Goal: Information Seeking & Learning: Find specific fact

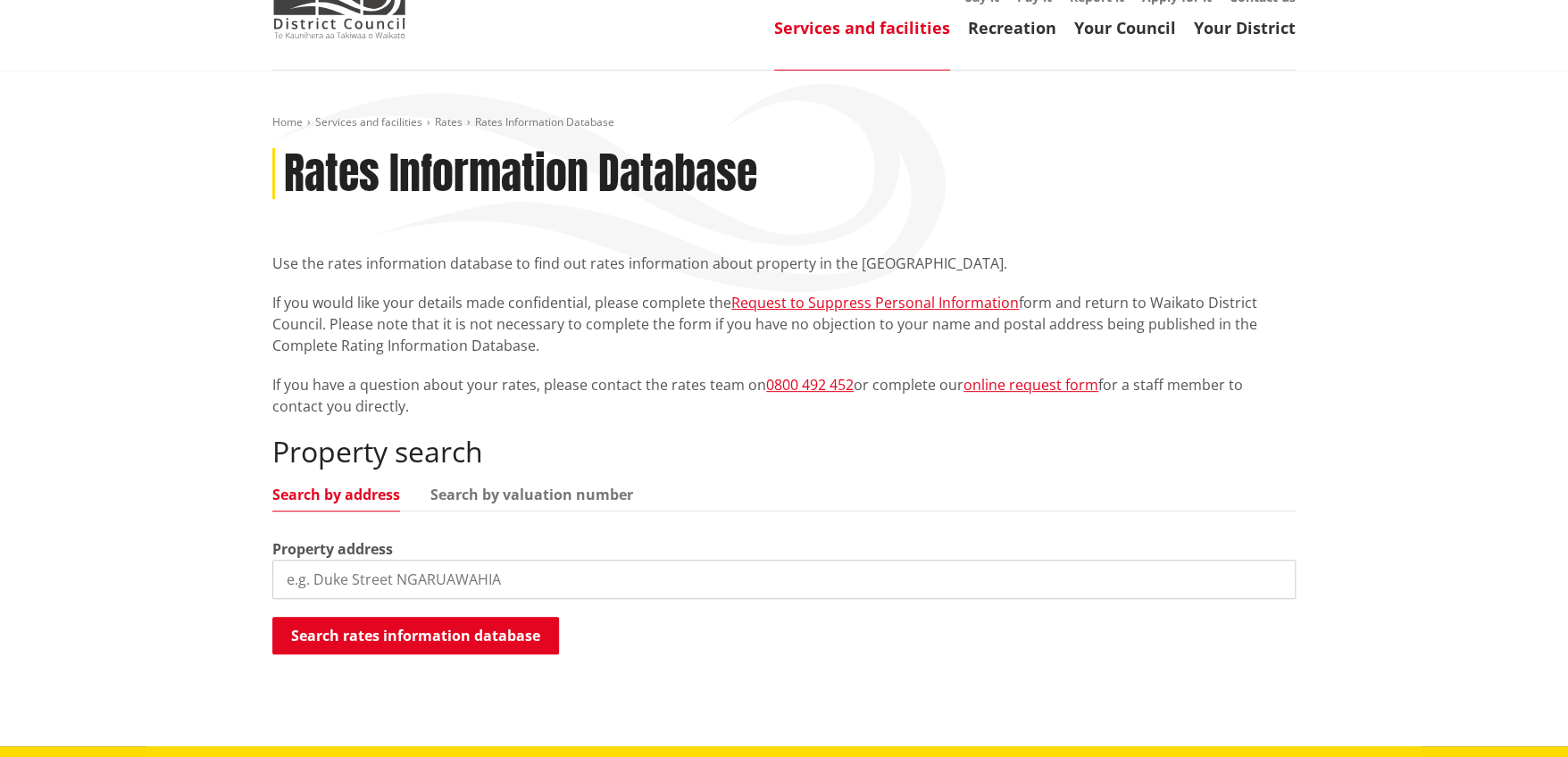
scroll to position [178, 0]
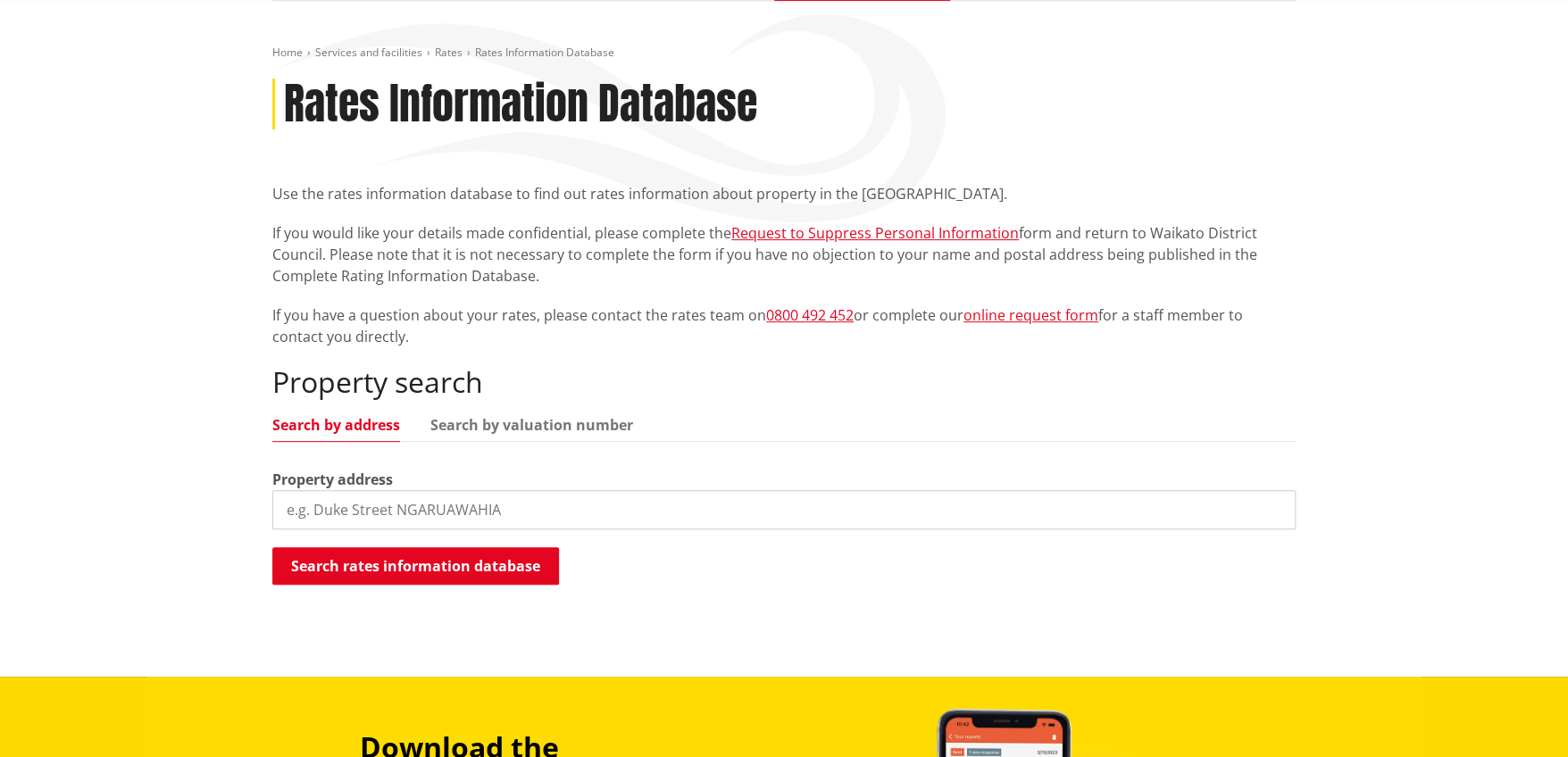
click at [450, 515] on input "search" at bounding box center [784, 510] width 1023 height 39
type input "8 pukeko place"
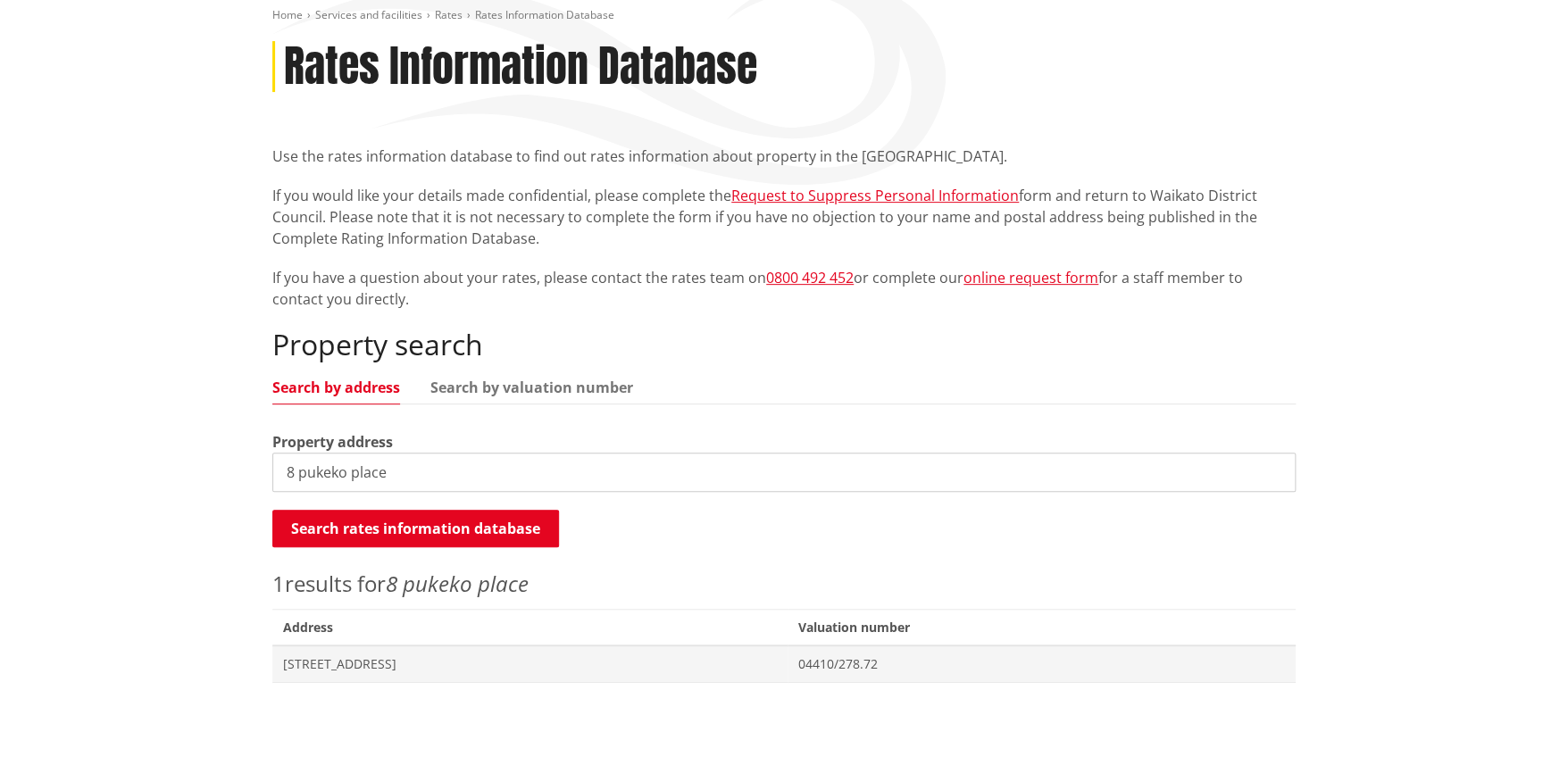
scroll to position [356, 0]
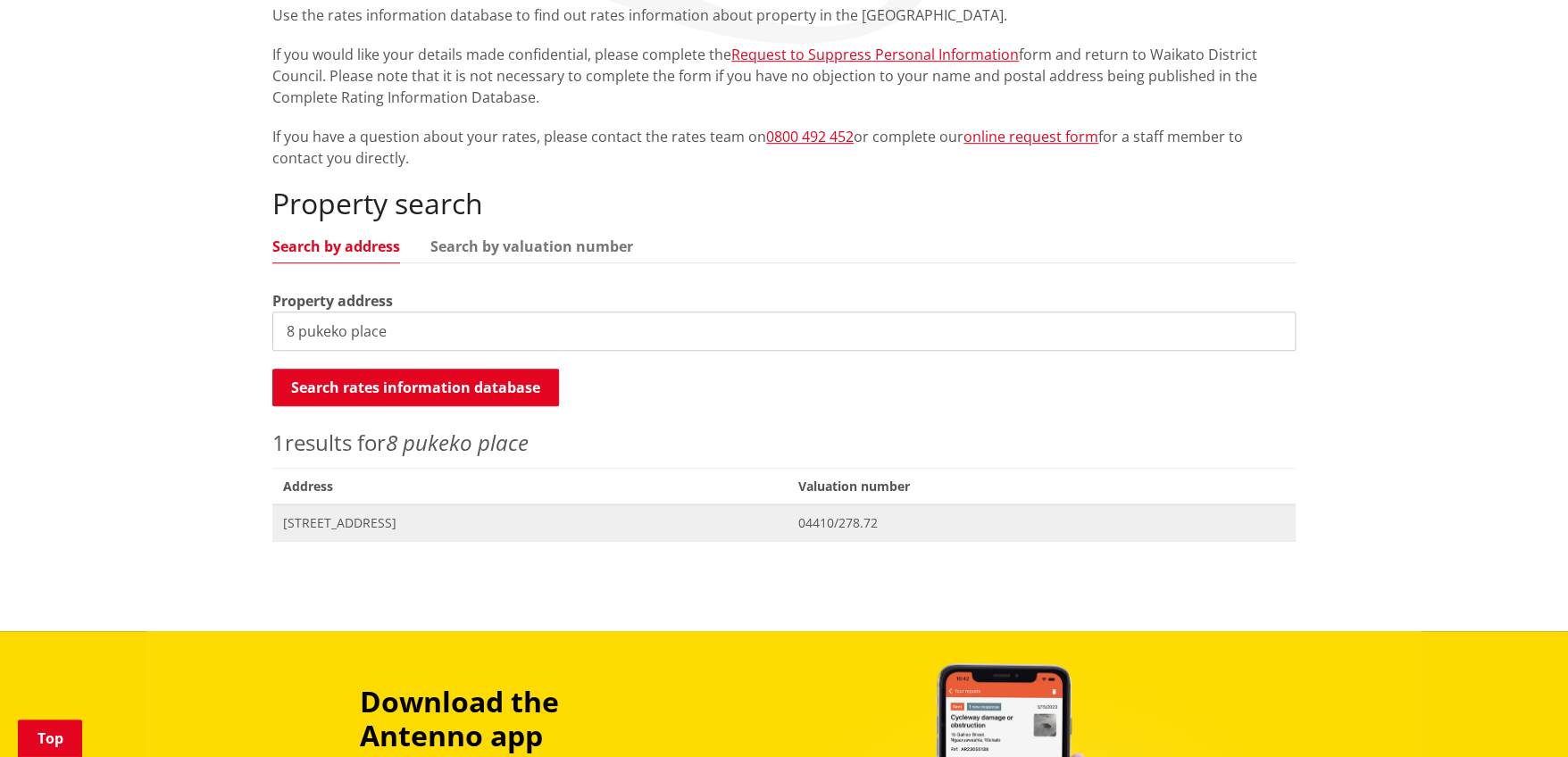
click at [518, 533] on span "Address 8 Pukeko Place TE KOWHAI" at bounding box center [530, 523] width 515 height 36
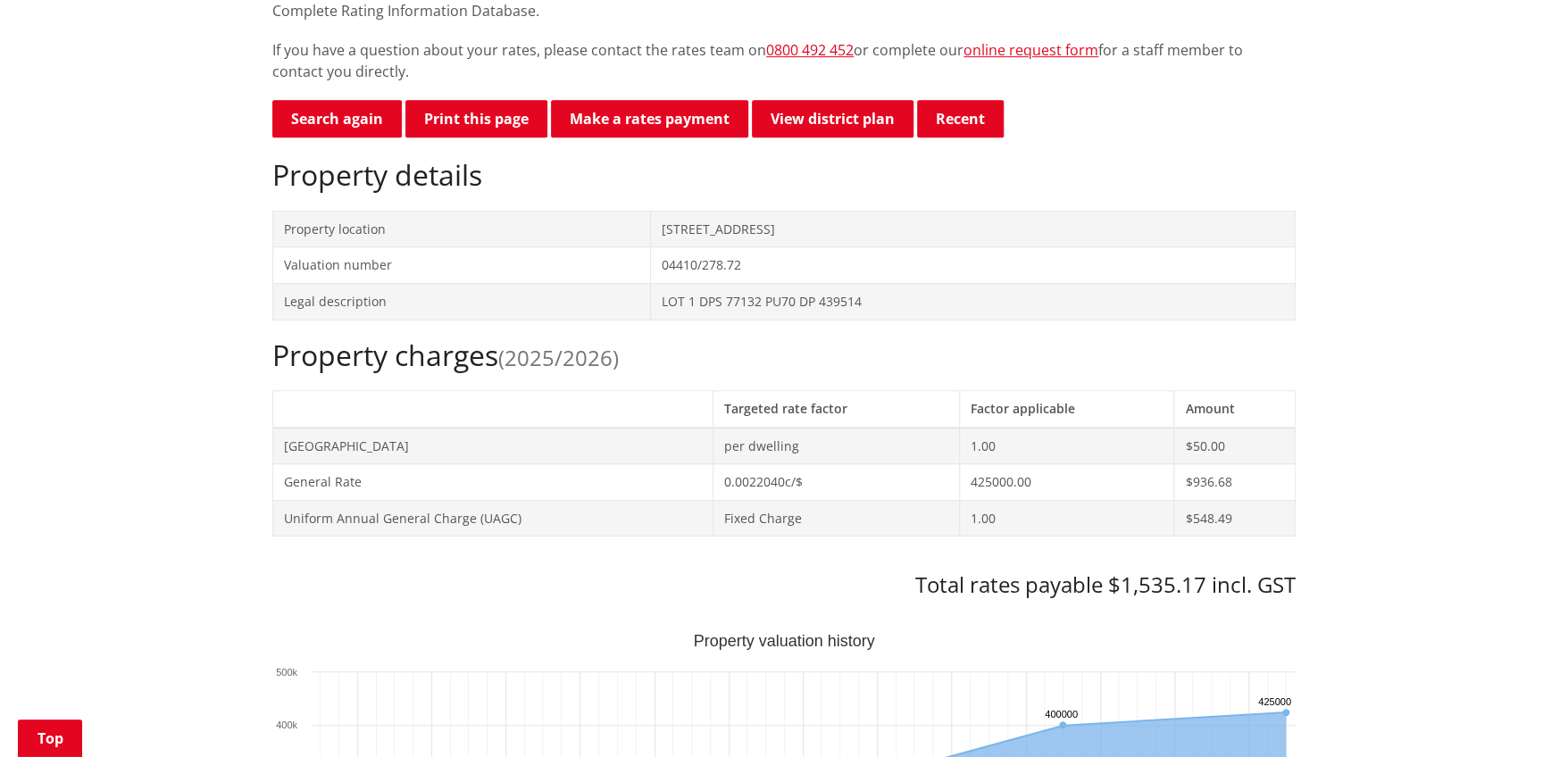
scroll to position [446, 0]
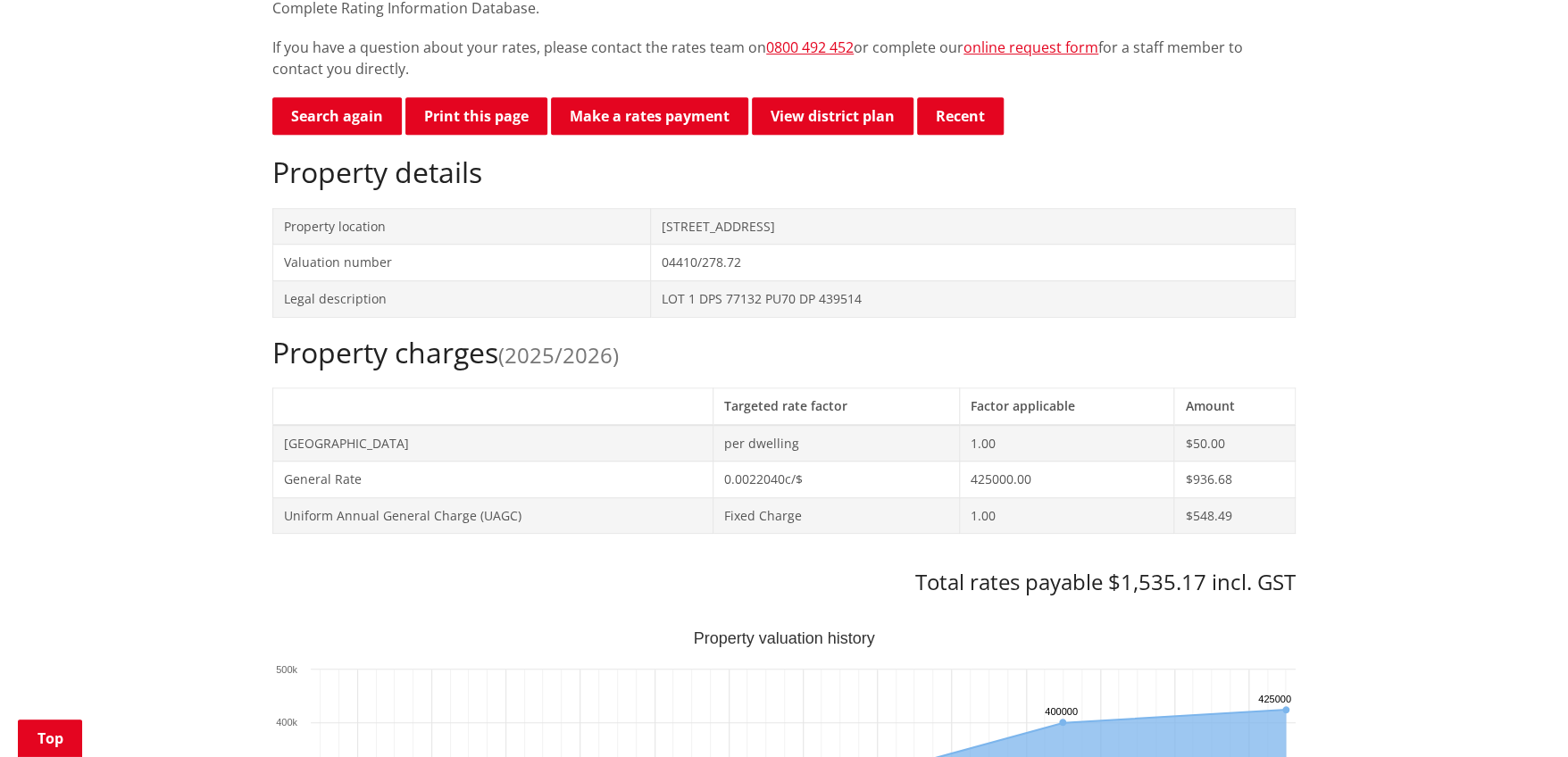
drag, startPoint x: 0, startPoint y: 0, endPoint x: 1347, endPoint y: 606, distance: 1477.0
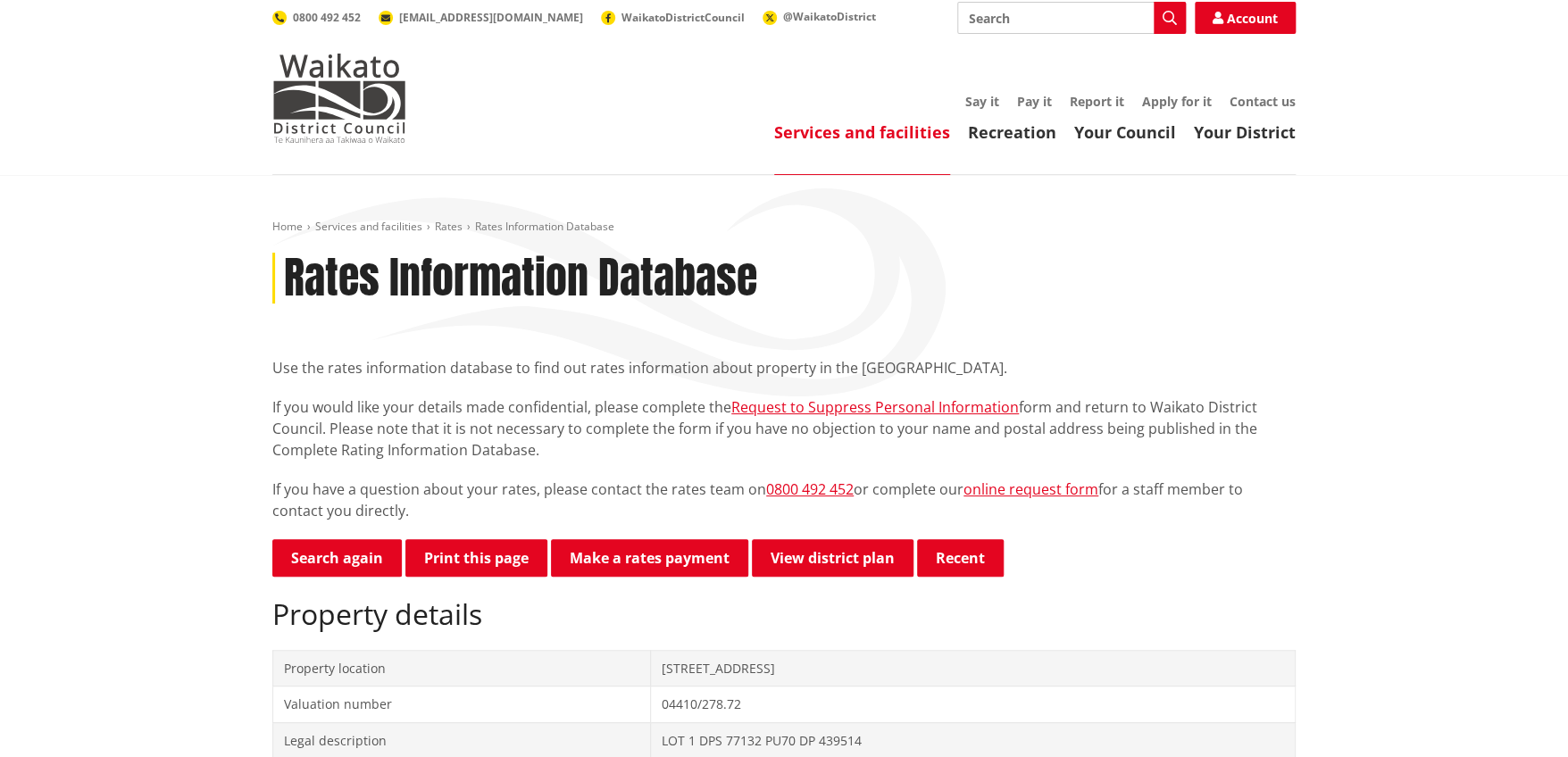
scroll to position [0, 0]
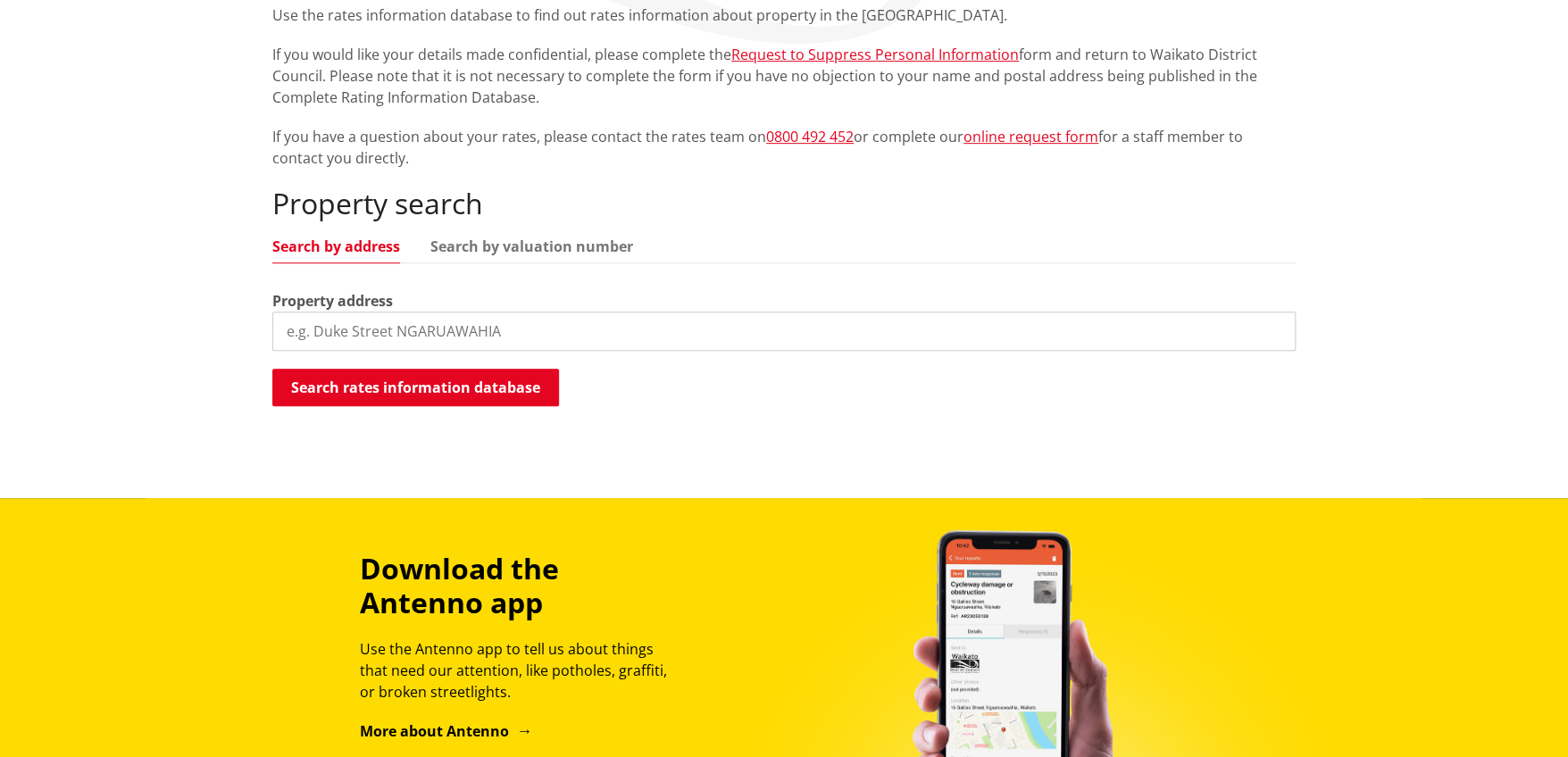
scroll to position [356, 0]
click at [375, 342] on input "search" at bounding box center [784, 331] width 1023 height 39
type input "[STREET_ADDRESS]"
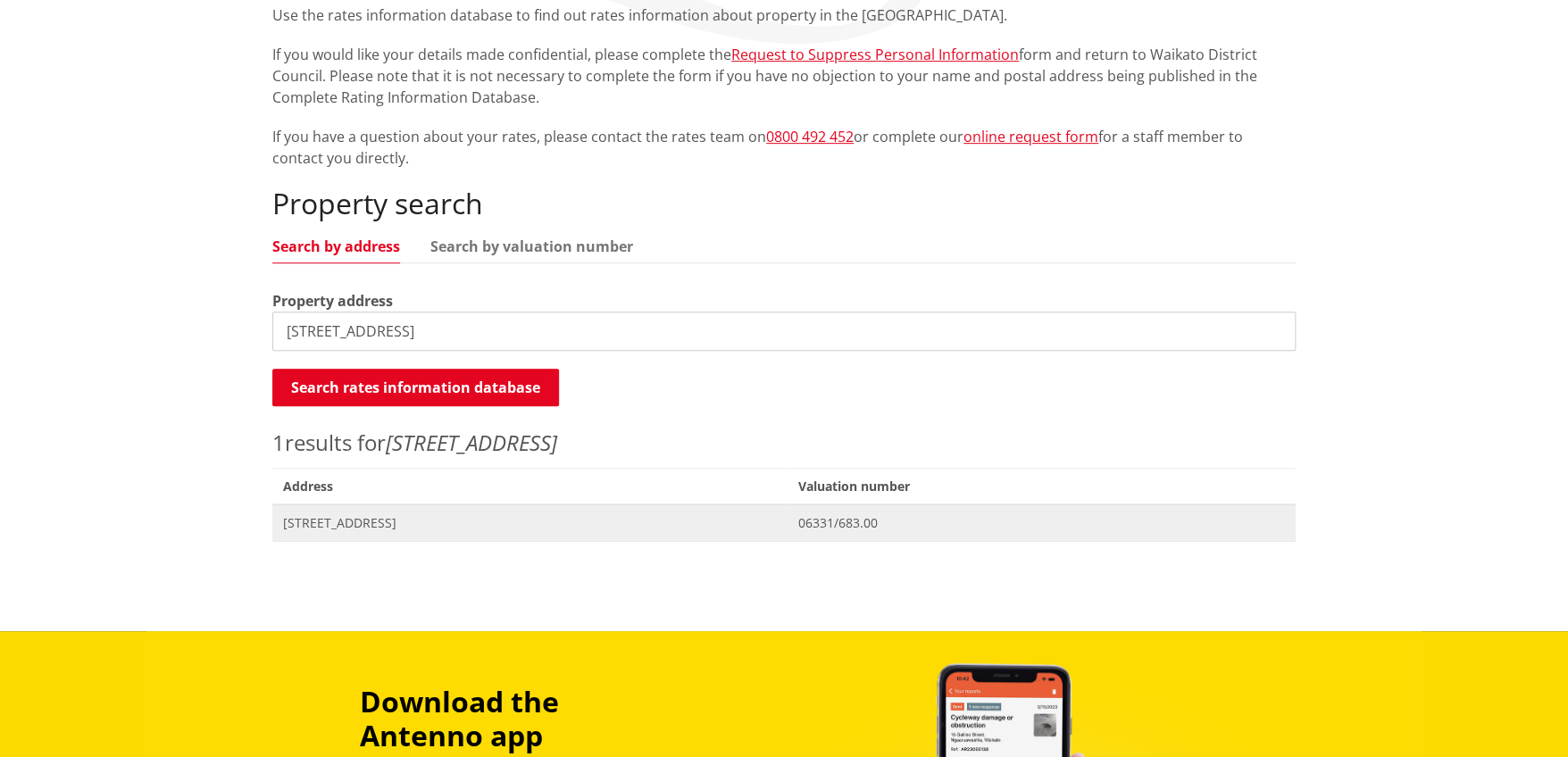
click at [322, 535] on span "Address [STREET_ADDRESS]" at bounding box center [530, 523] width 515 height 36
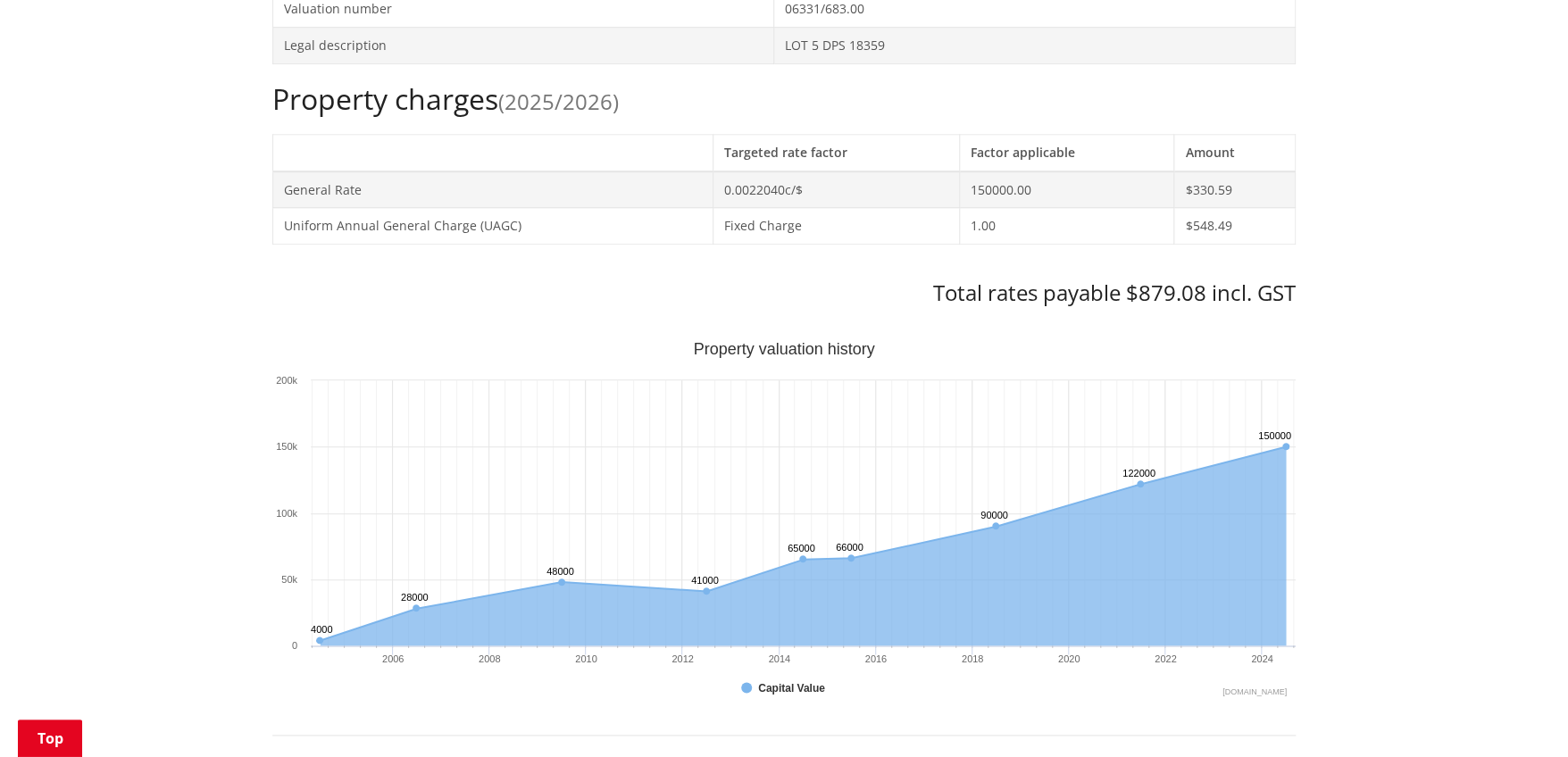
scroll to position [803, 0]
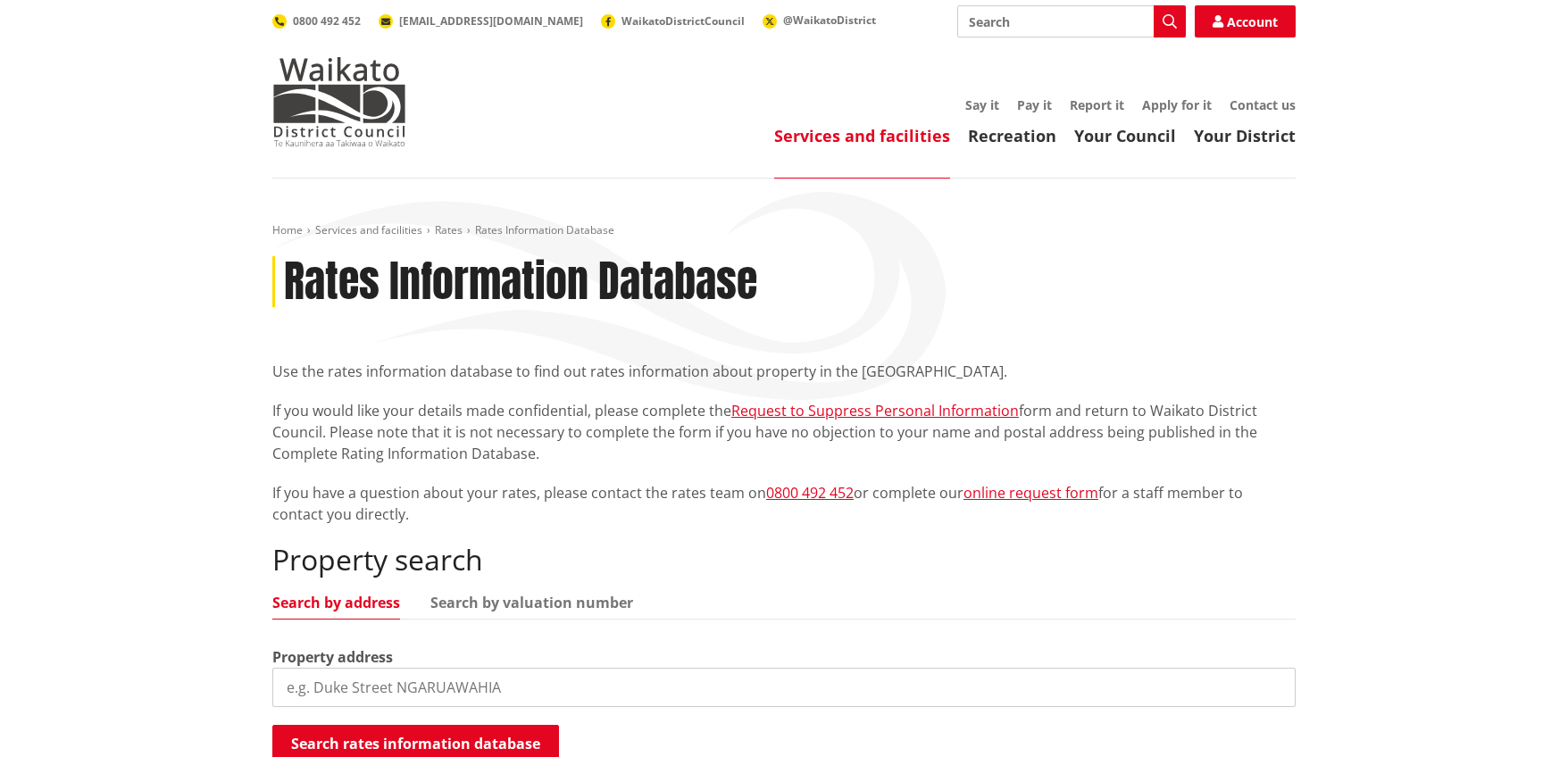
scroll to position [356, 0]
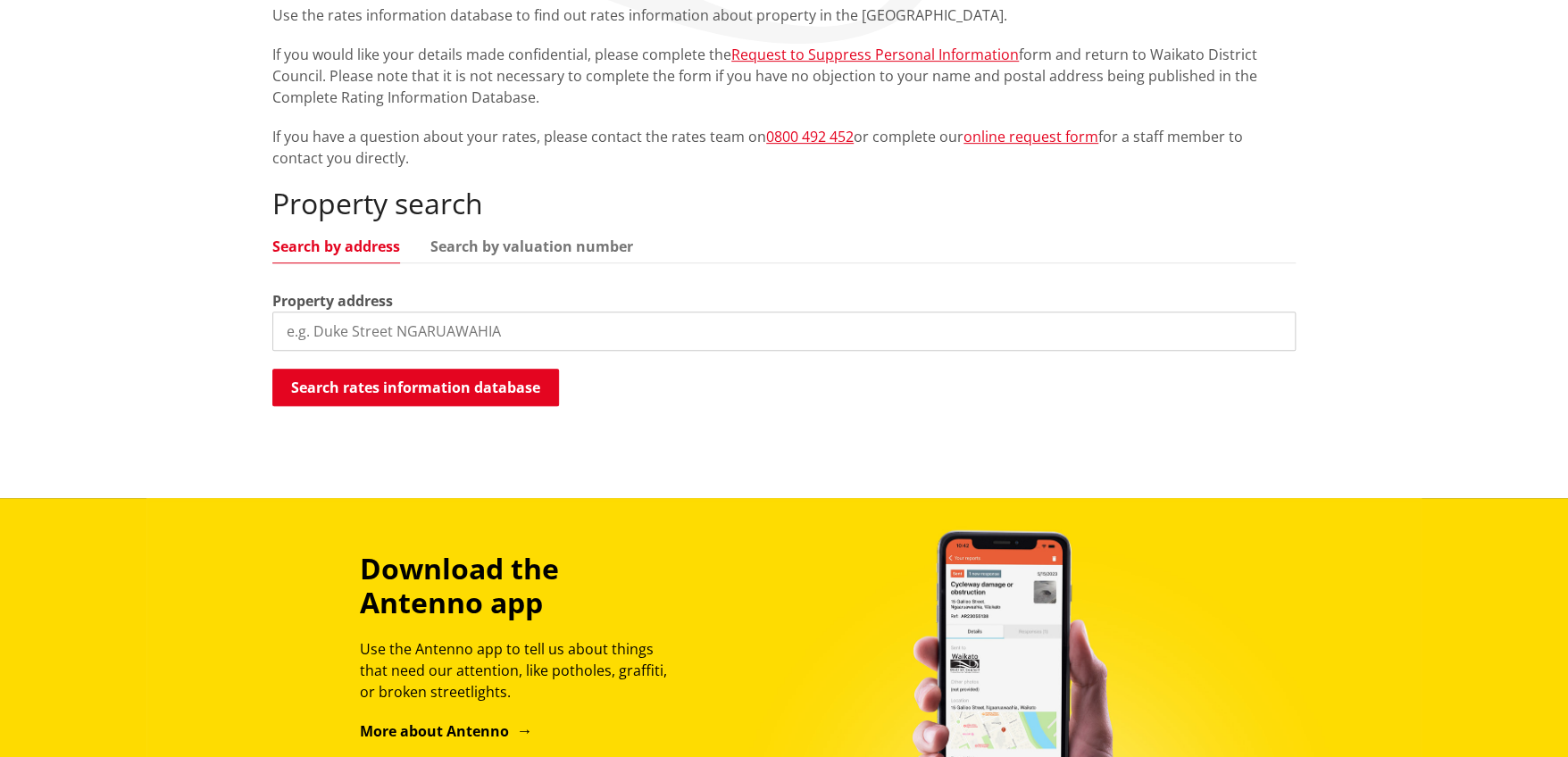
click at [486, 313] on input "search" at bounding box center [784, 331] width 1023 height 39
type input "[STREET_ADDRESS][PERSON_NAME]"
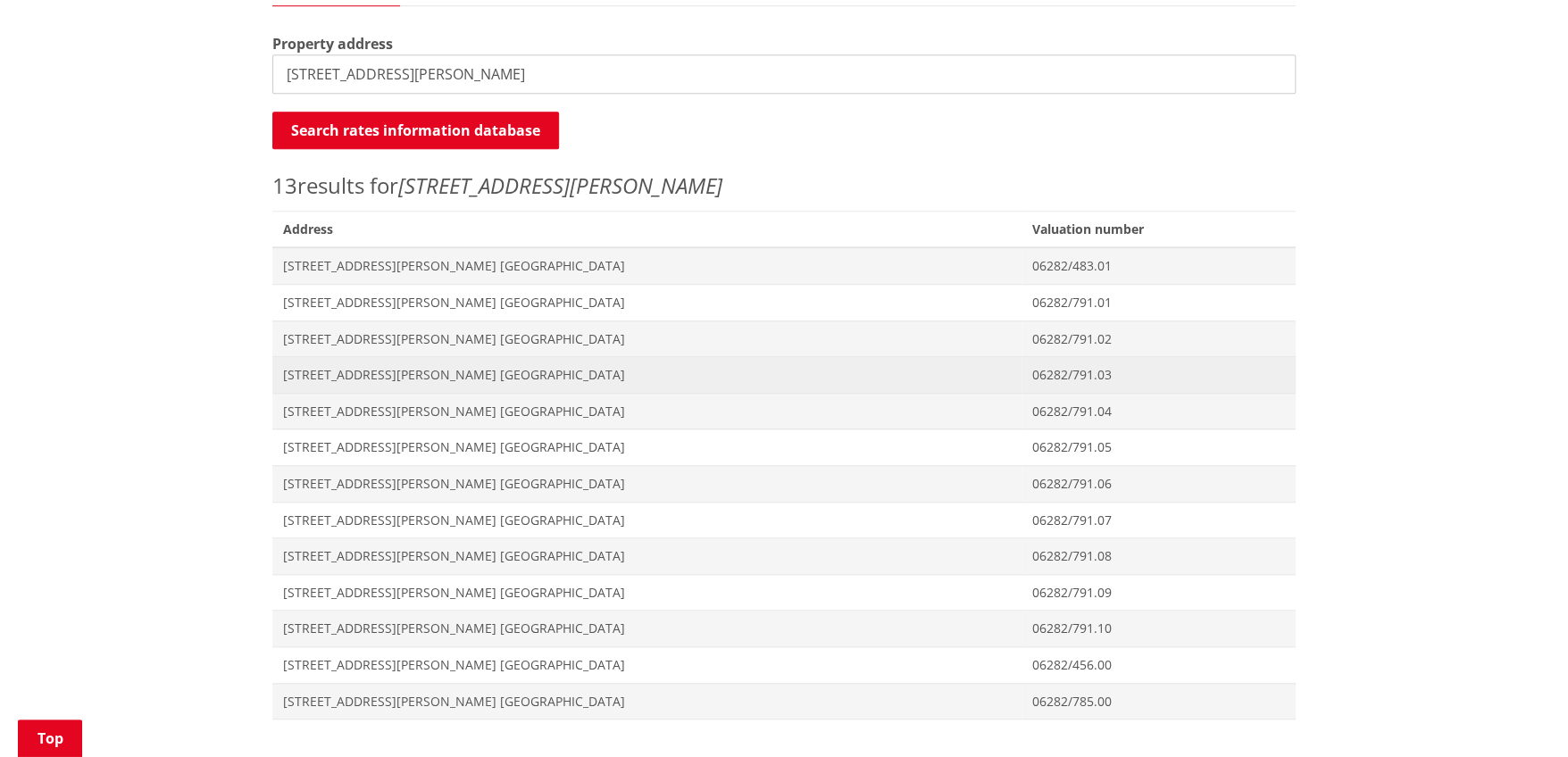
scroll to position [625, 0]
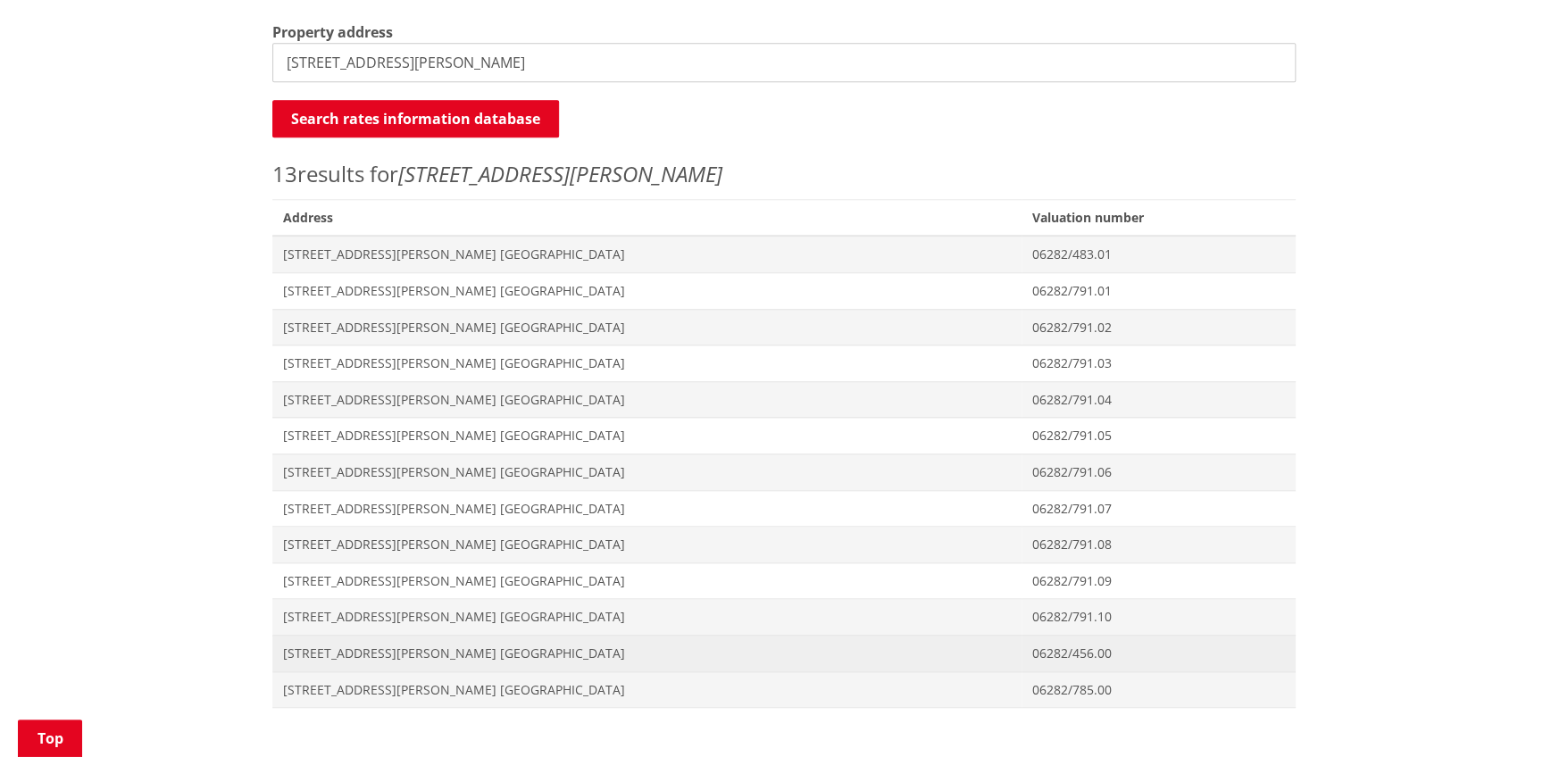
click at [308, 662] on span "Address 4 Jackson Street NGARUAWAHIA" at bounding box center [646, 653] width 749 height 36
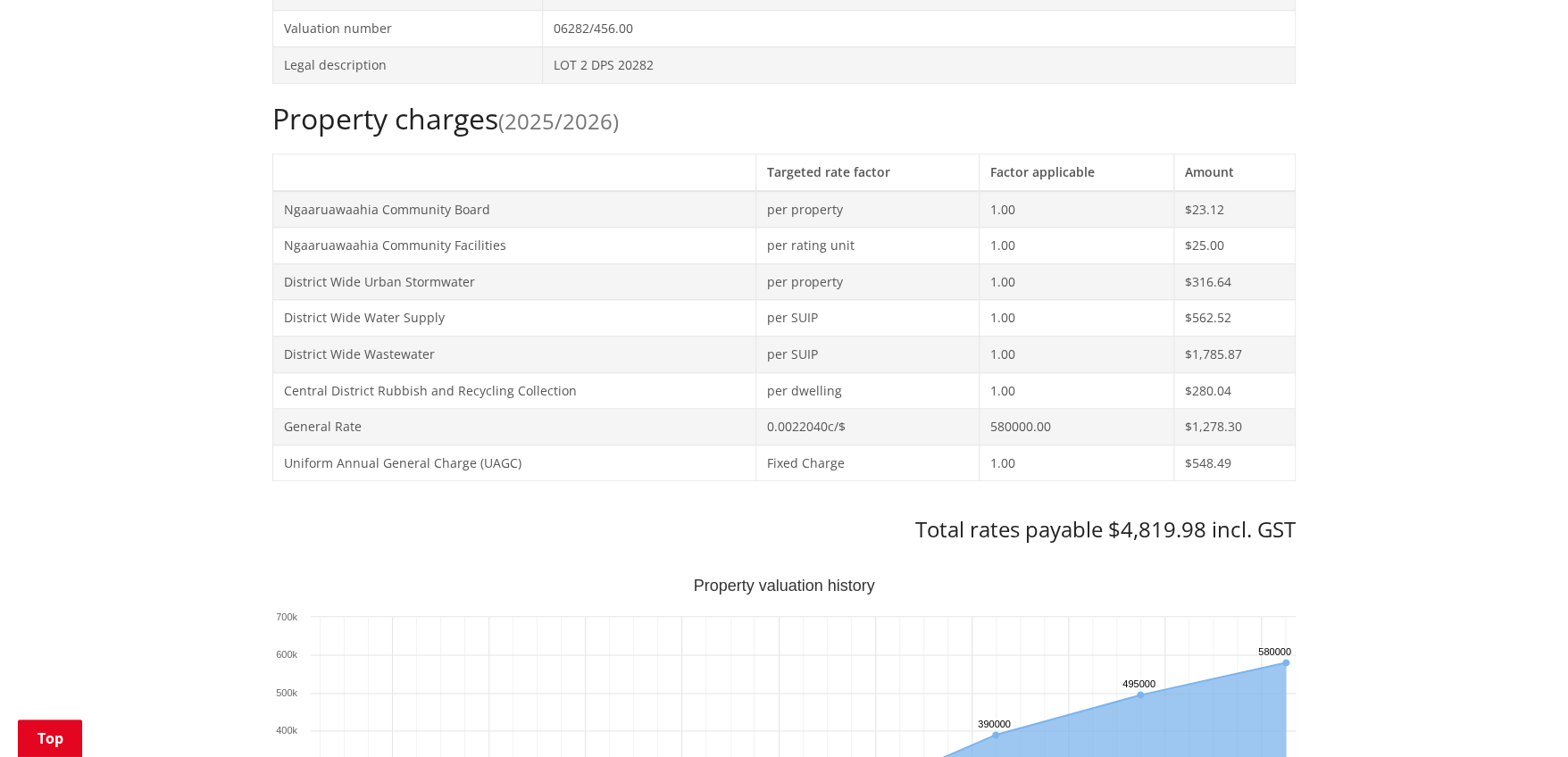
scroll to position [803, 0]
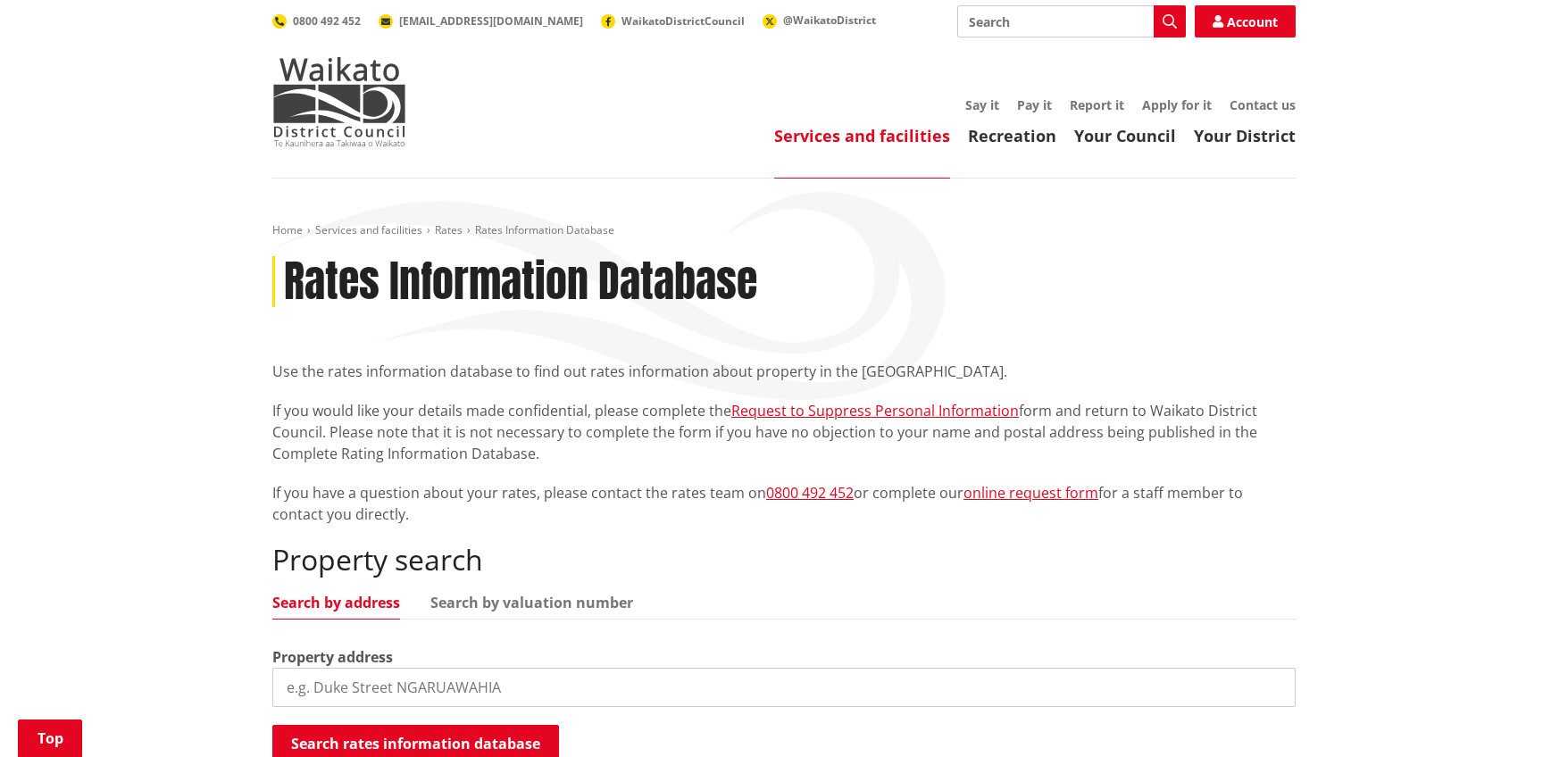
scroll to position [356, 0]
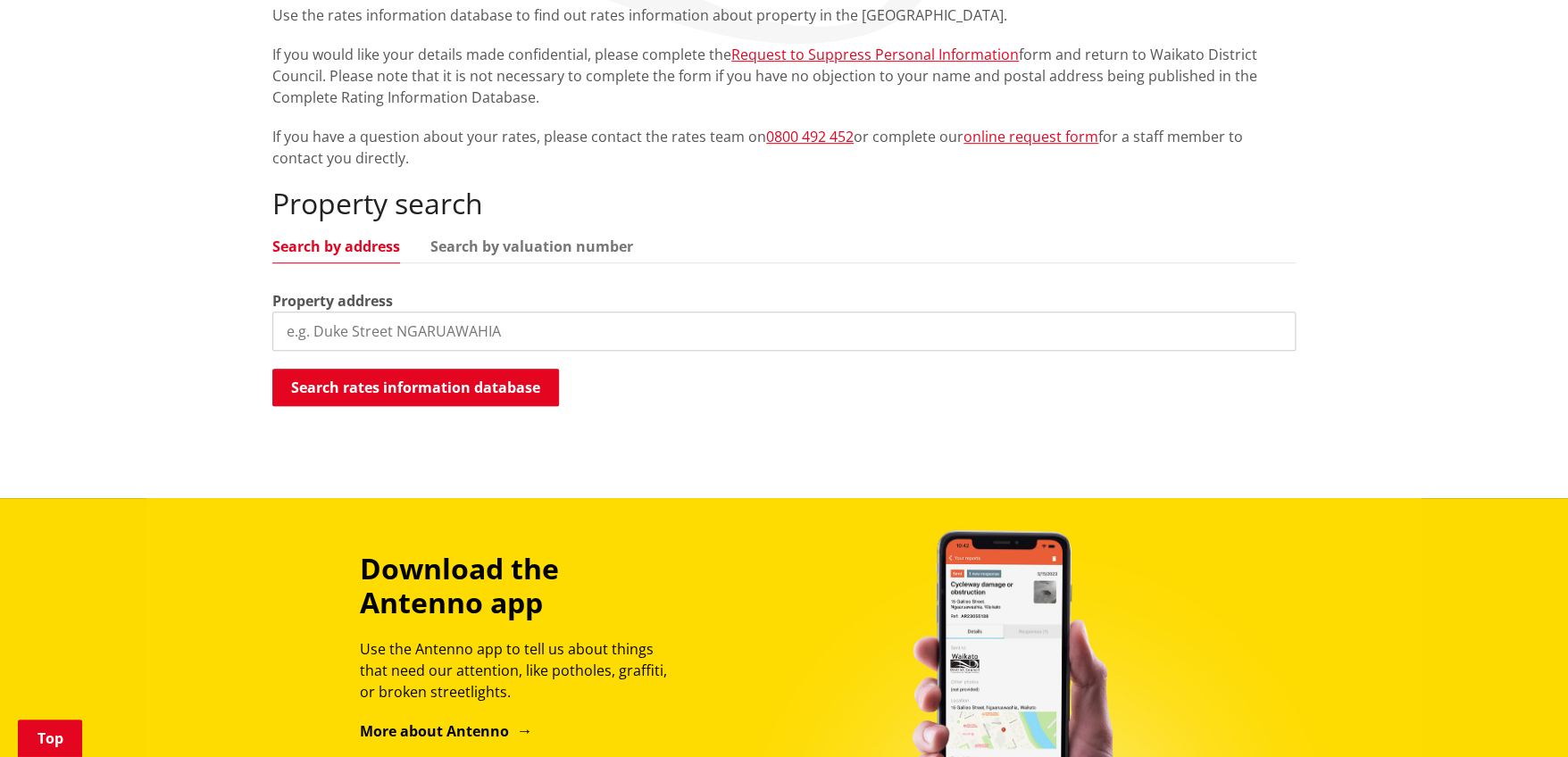
click at [366, 329] on input "search" at bounding box center [784, 331] width 1023 height 39
type input "3 cordyline"
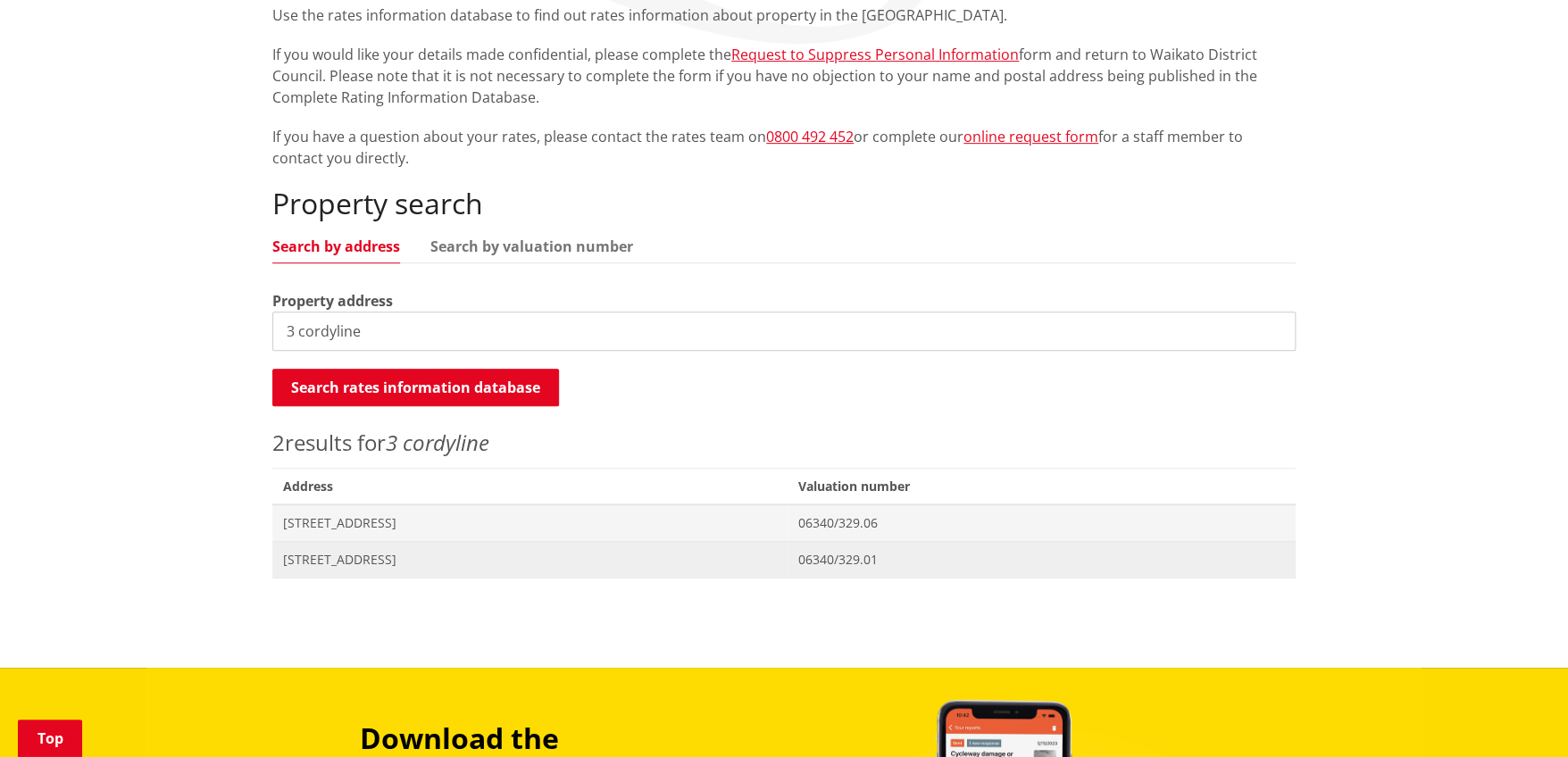
click at [285, 565] on span "[STREET_ADDRESS]" at bounding box center [530, 559] width 493 height 18
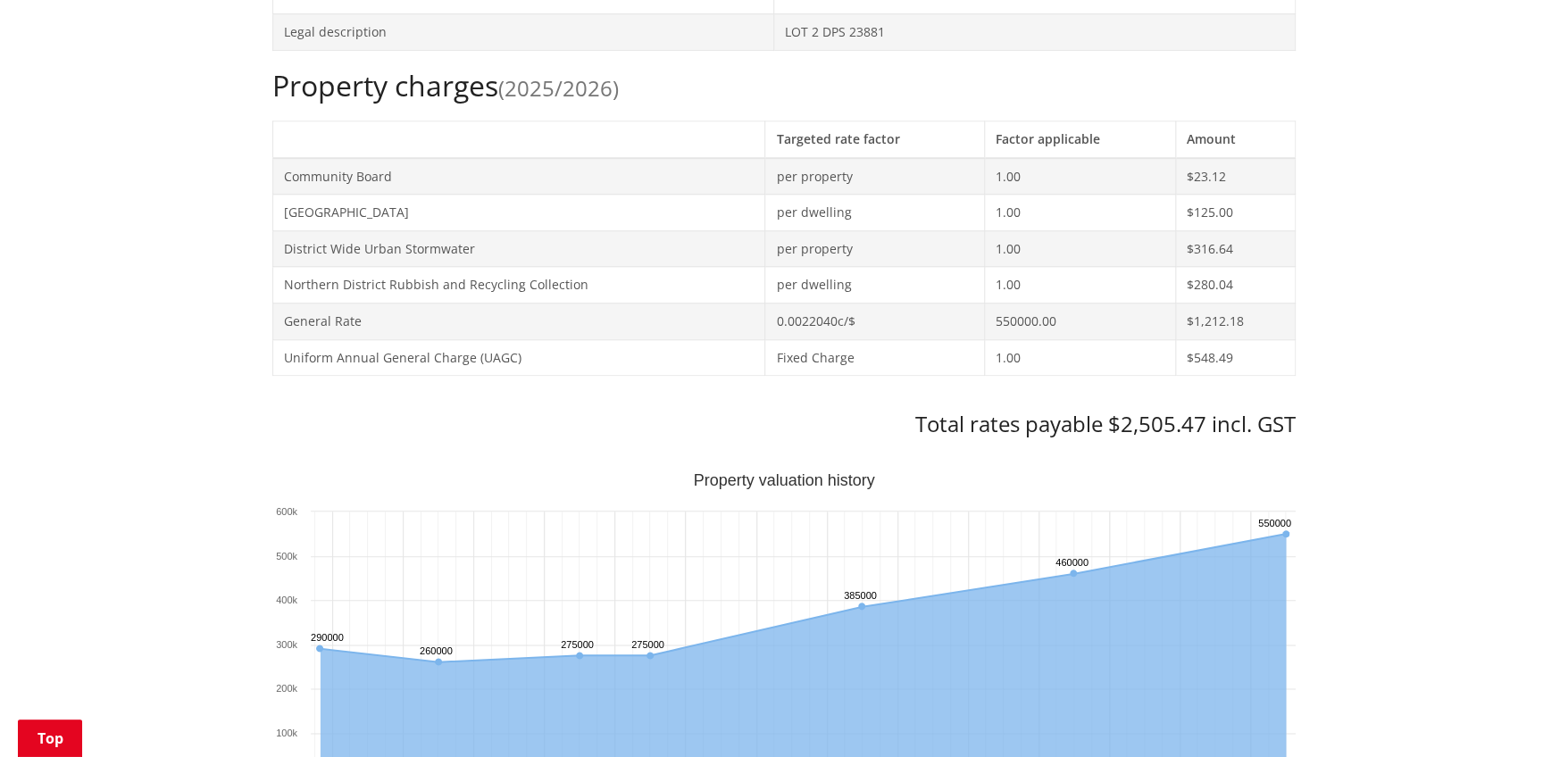
scroll to position [714, 0]
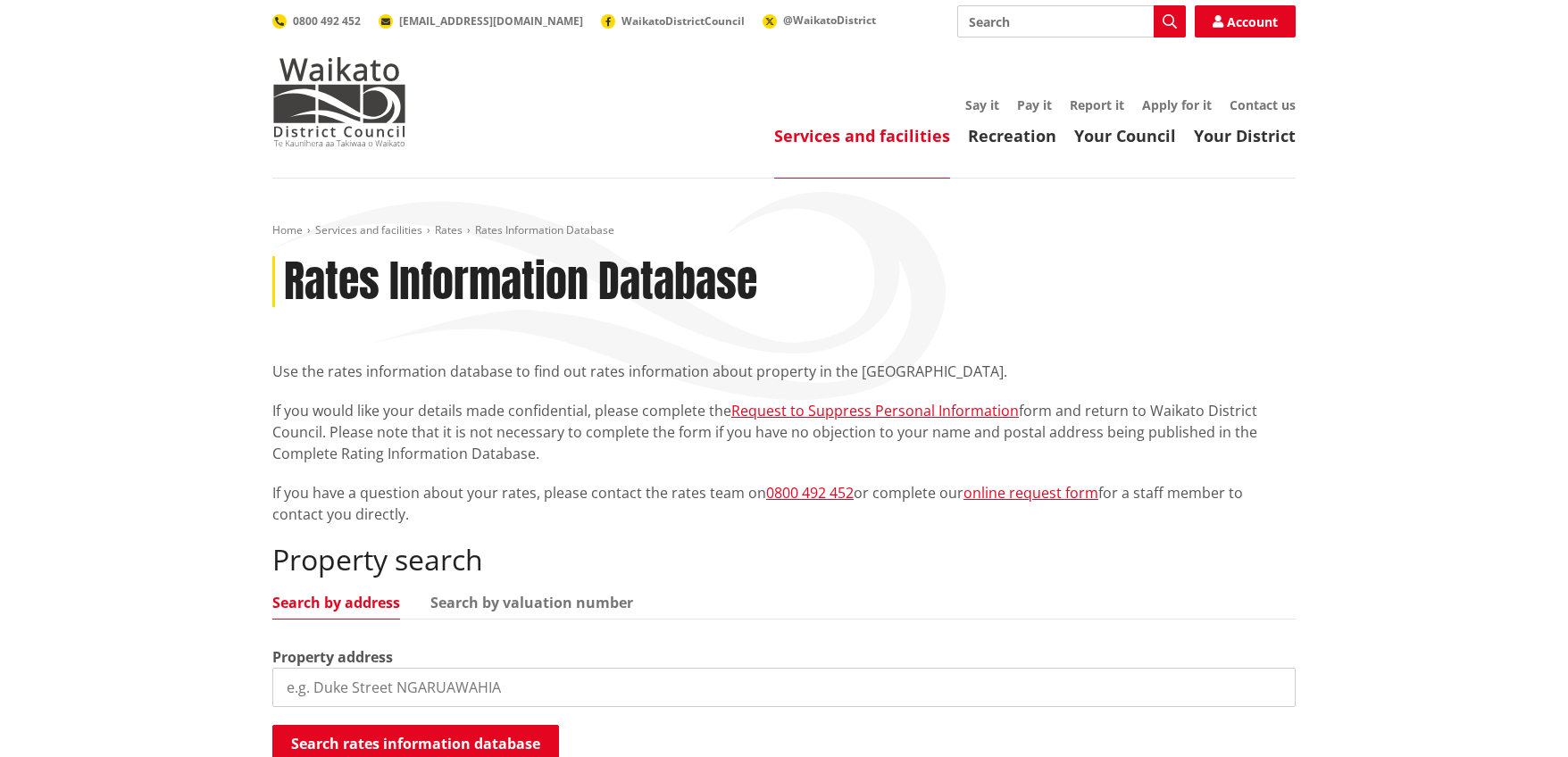
scroll to position [356, 0]
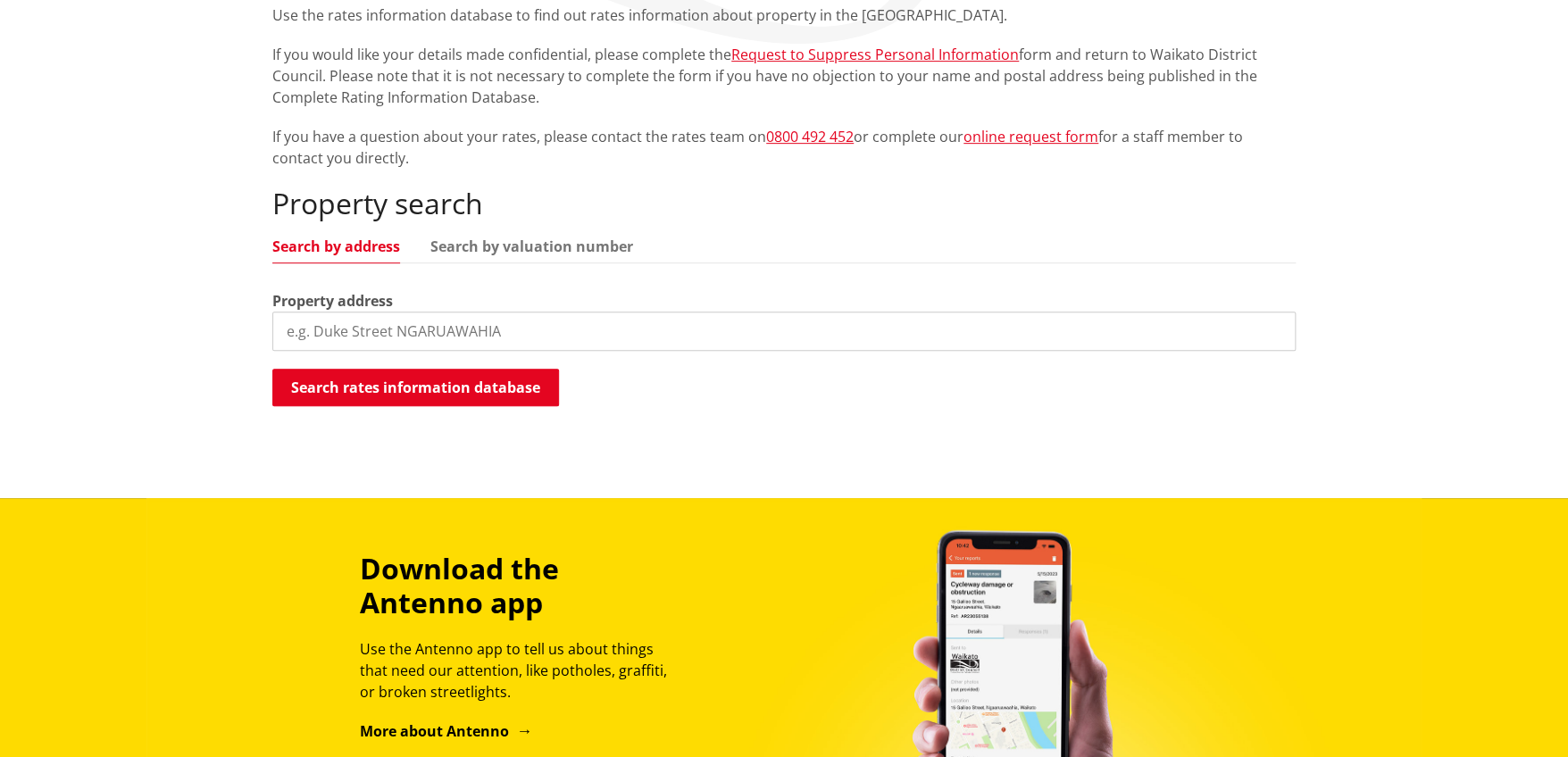
click at [411, 331] on input "search" at bounding box center [784, 331] width 1023 height 39
type input "3 tui place"
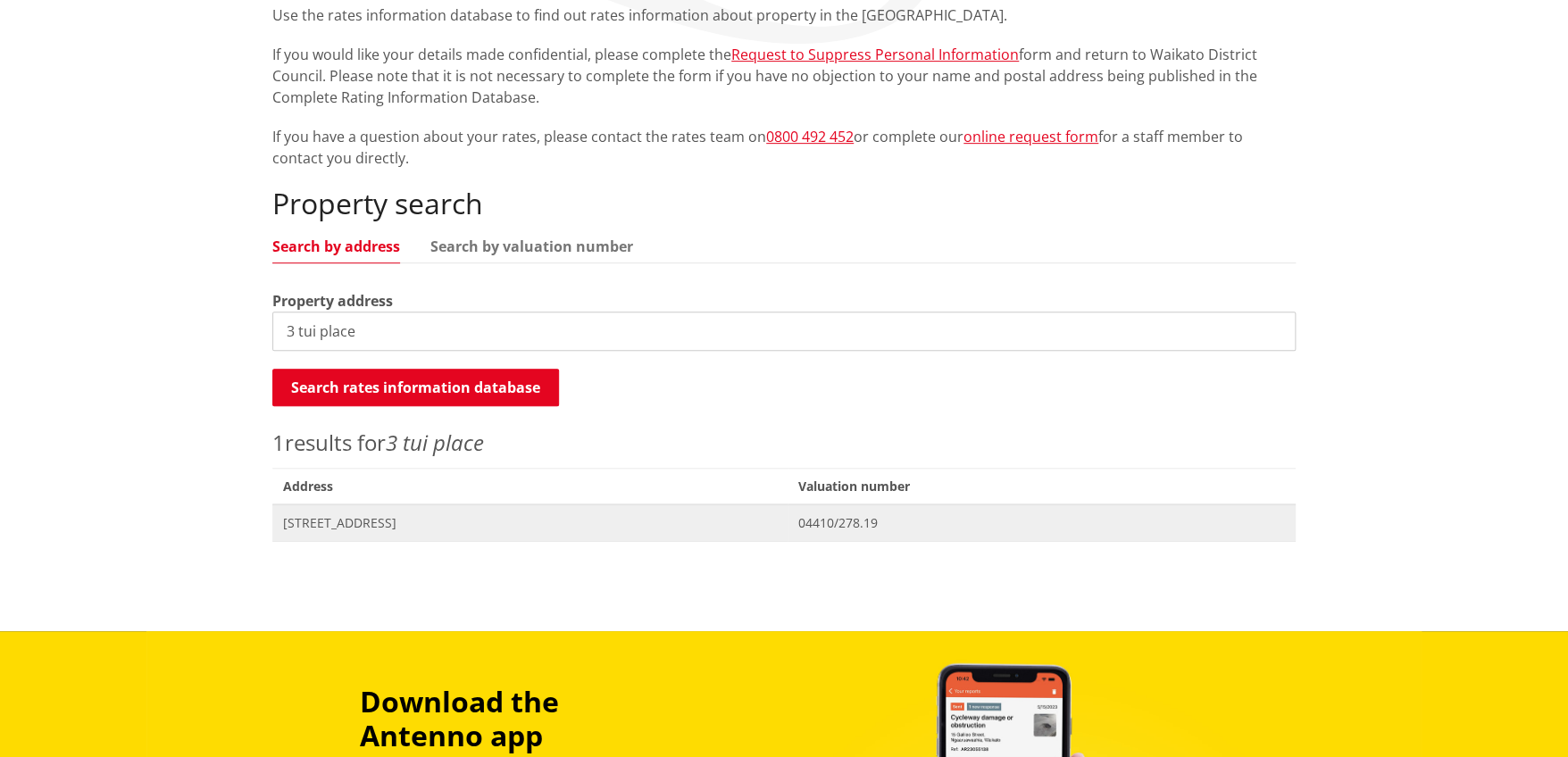
click at [294, 522] on span "[STREET_ADDRESS]" at bounding box center [530, 523] width 493 height 18
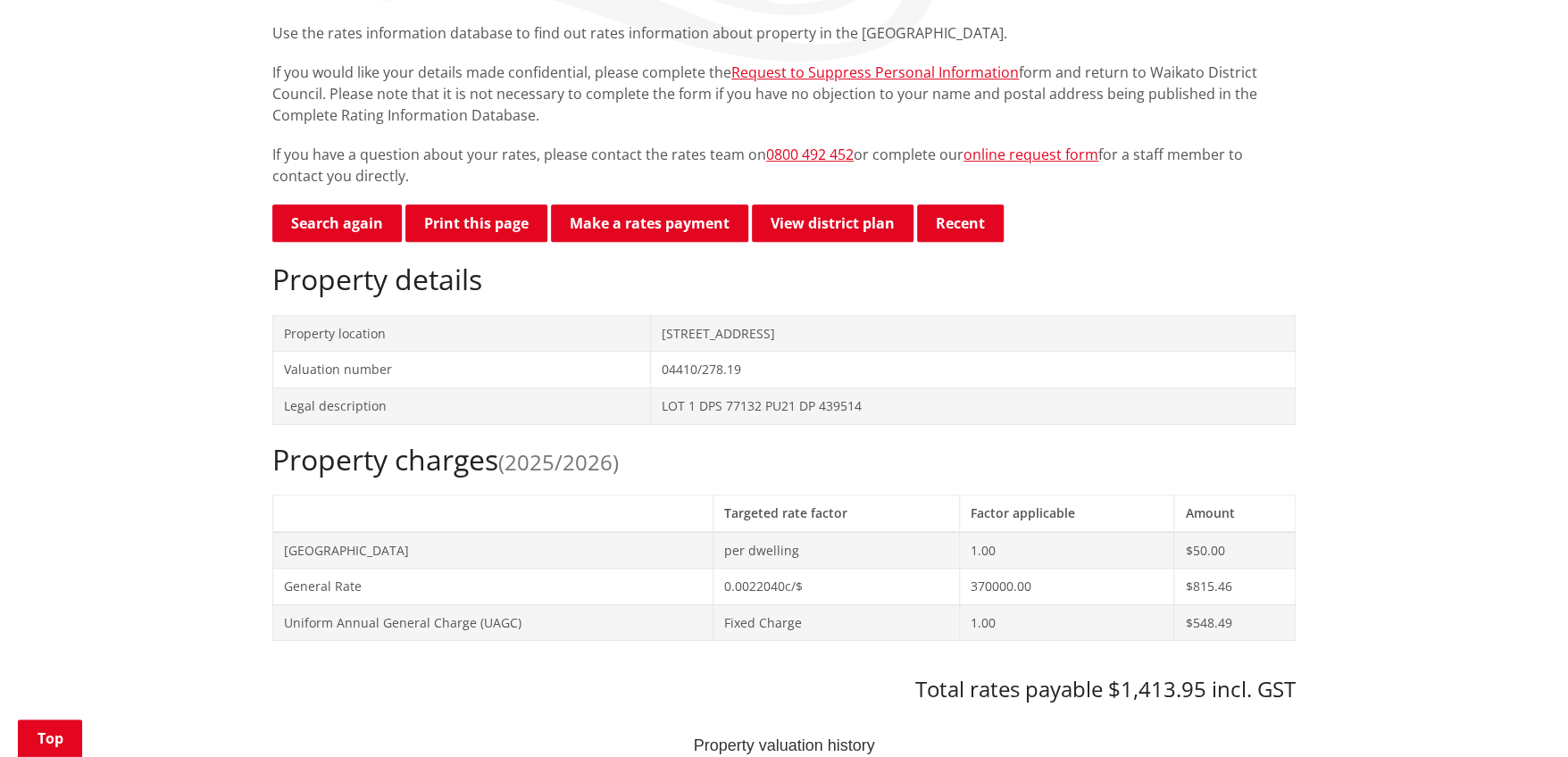
scroll to position [356, 0]
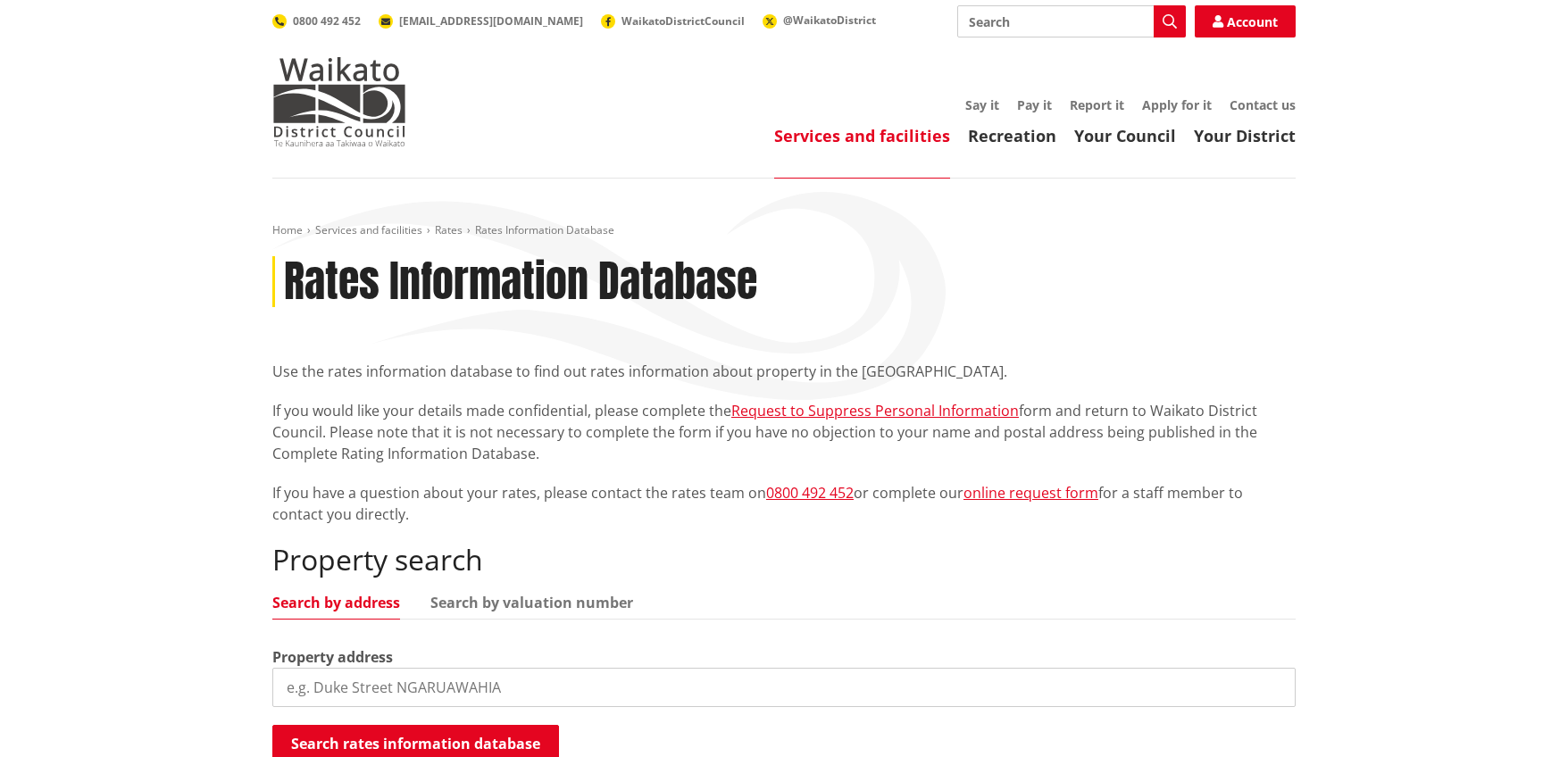
scroll to position [356, 0]
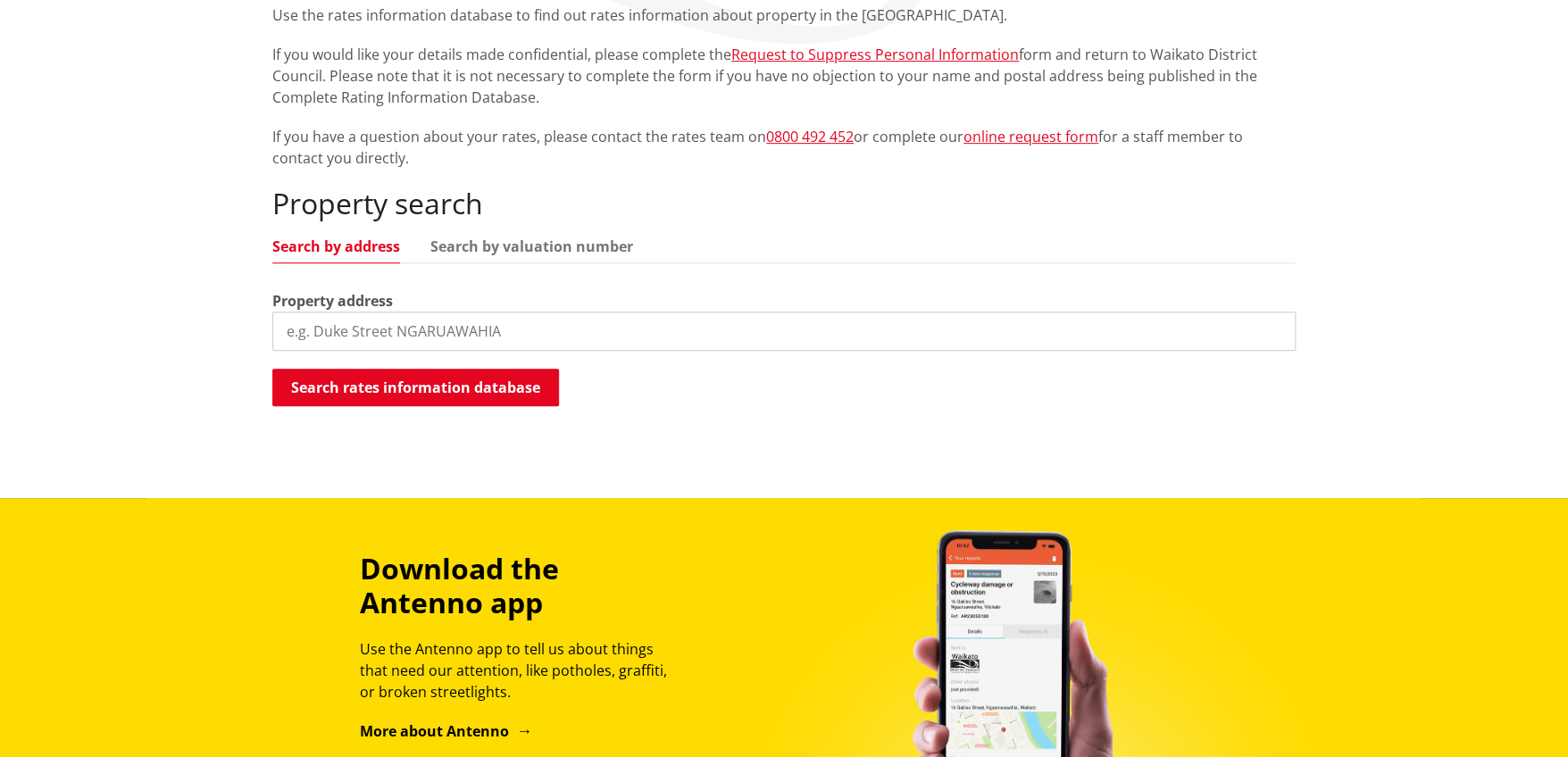
click at [294, 342] on input "search" at bounding box center [784, 331] width 1023 height 39
type input "[STREET_ADDRESS]"
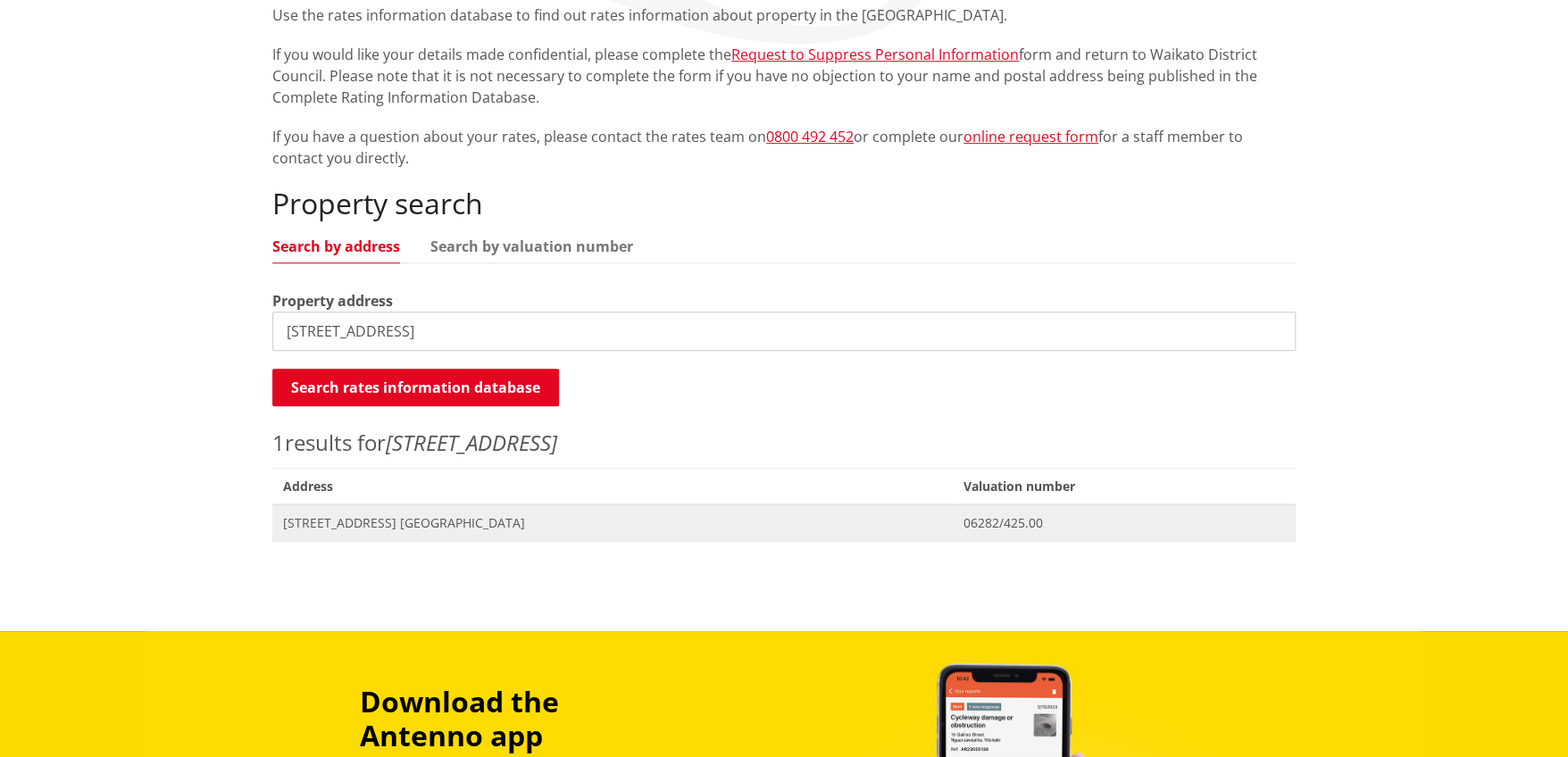
click at [354, 533] on span "Address [STREET_ADDRESS][GEOGRAPHIC_DATA]" at bounding box center [612, 523] width 679 height 36
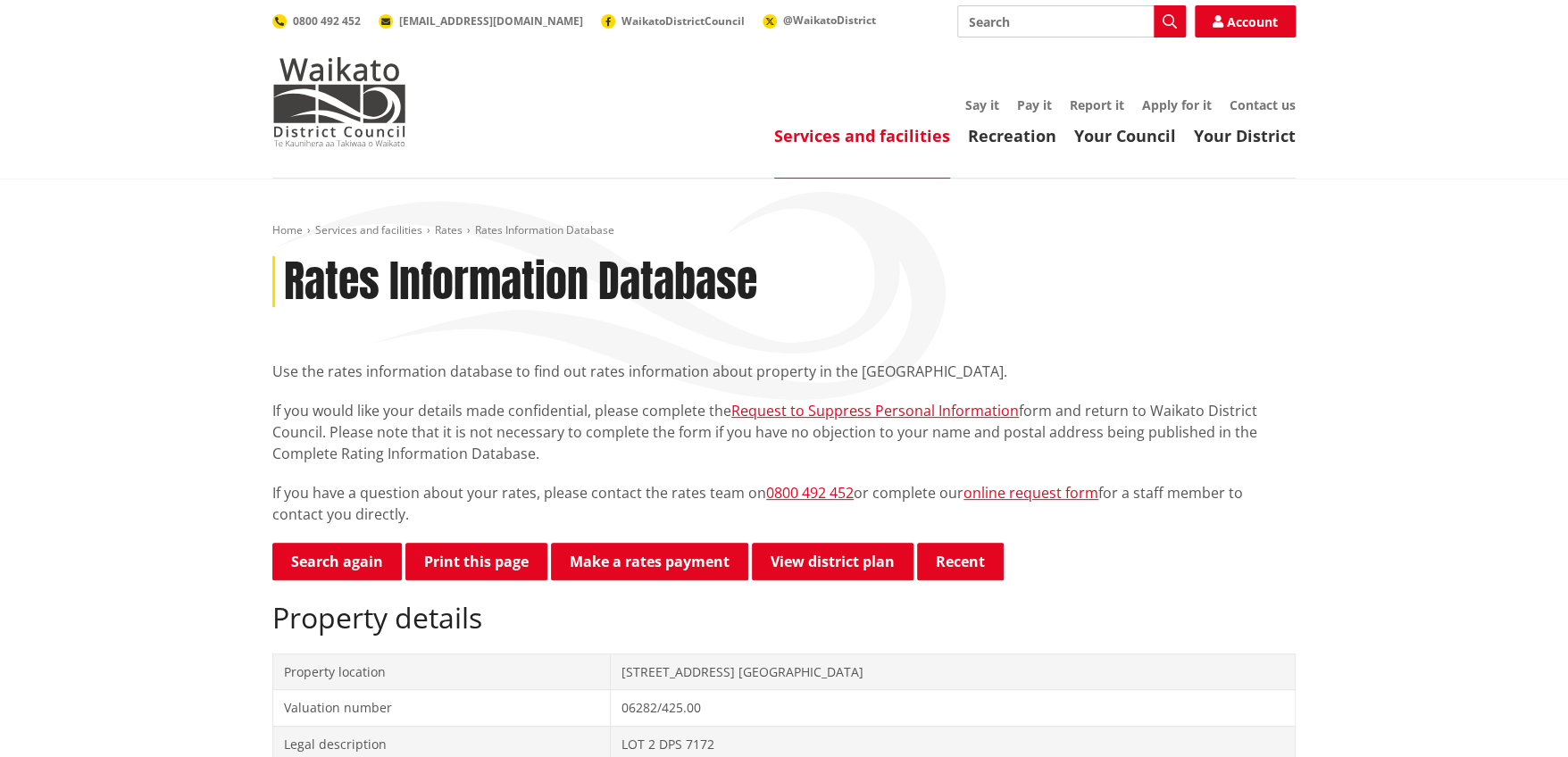
scroll to position [446, 0]
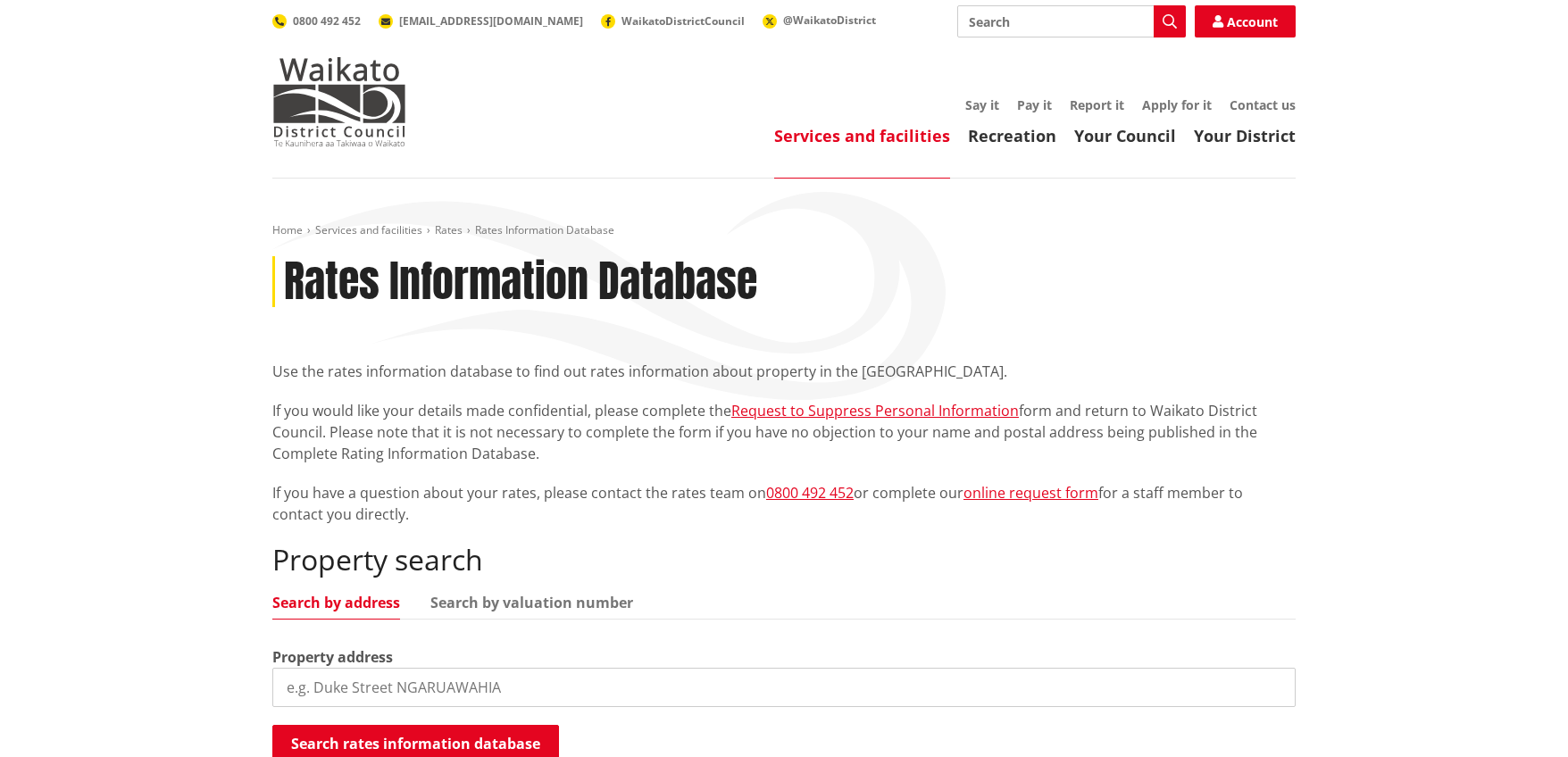
scroll to position [356, 0]
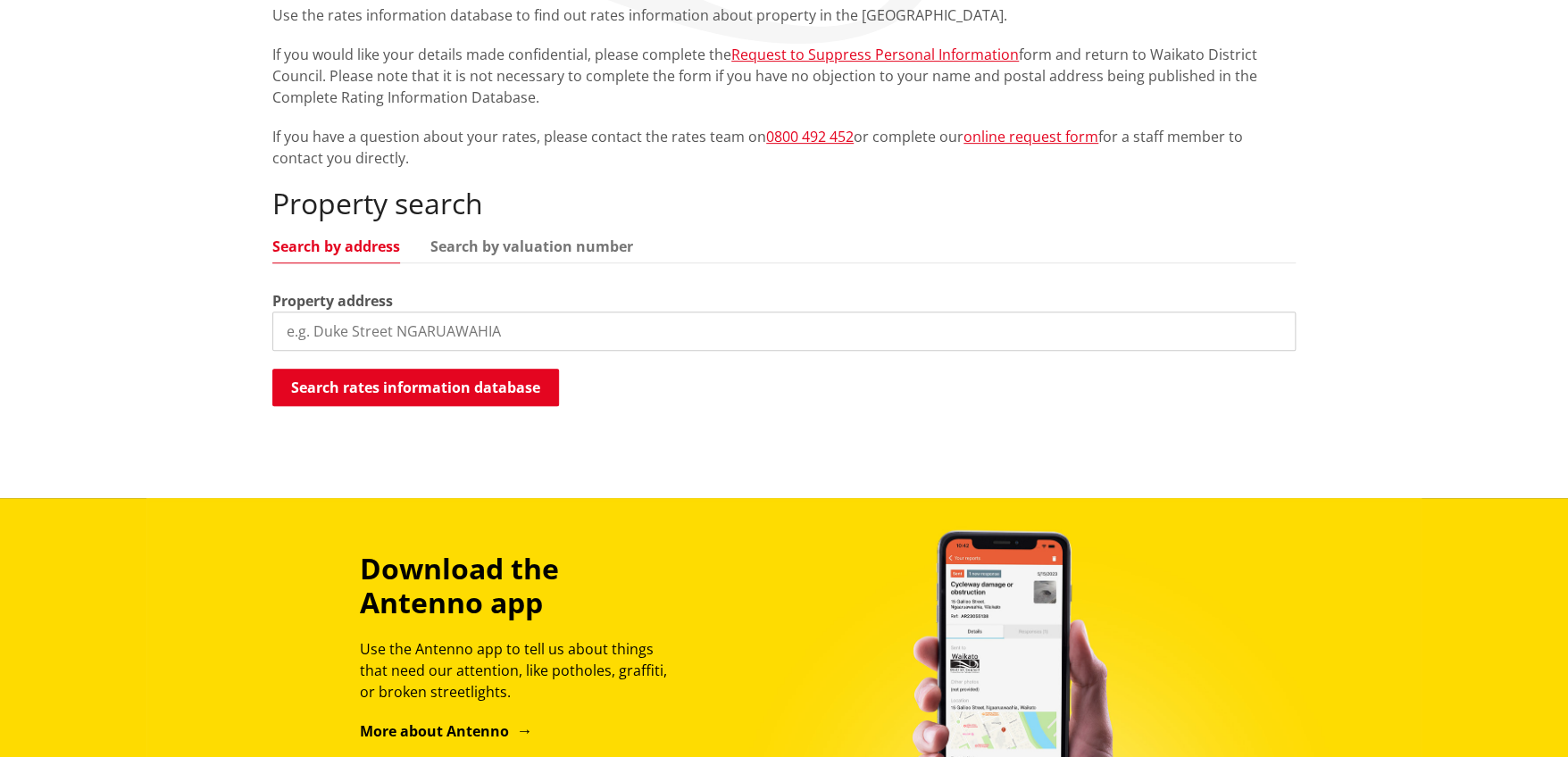
click at [510, 321] on input "search" at bounding box center [784, 331] width 1023 height 39
type input "[STREET_ADDRESS] ngaruawahia"
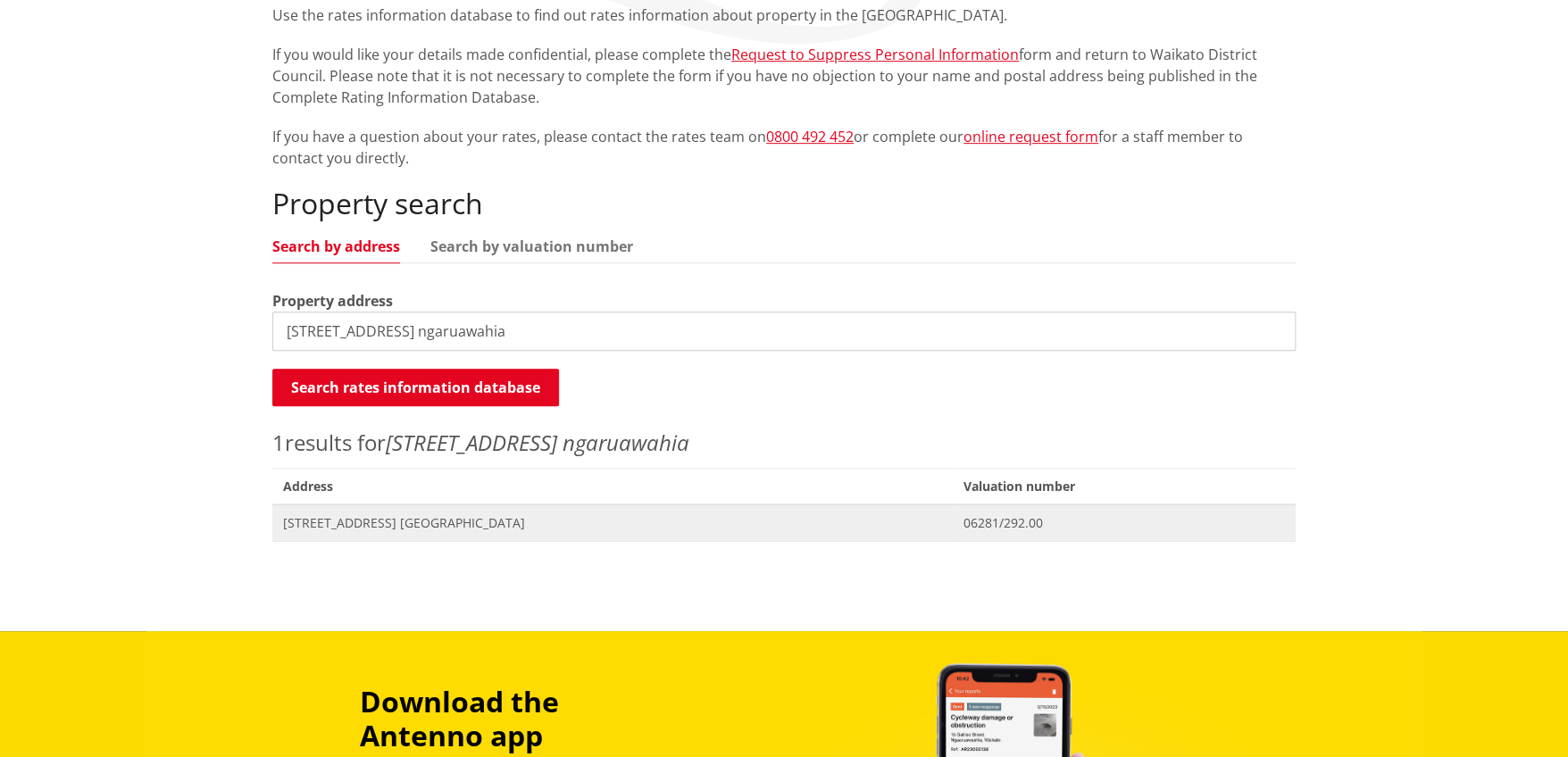
click at [353, 520] on span "[STREET_ADDRESS] [GEOGRAPHIC_DATA]" at bounding box center [613, 523] width 659 height 18
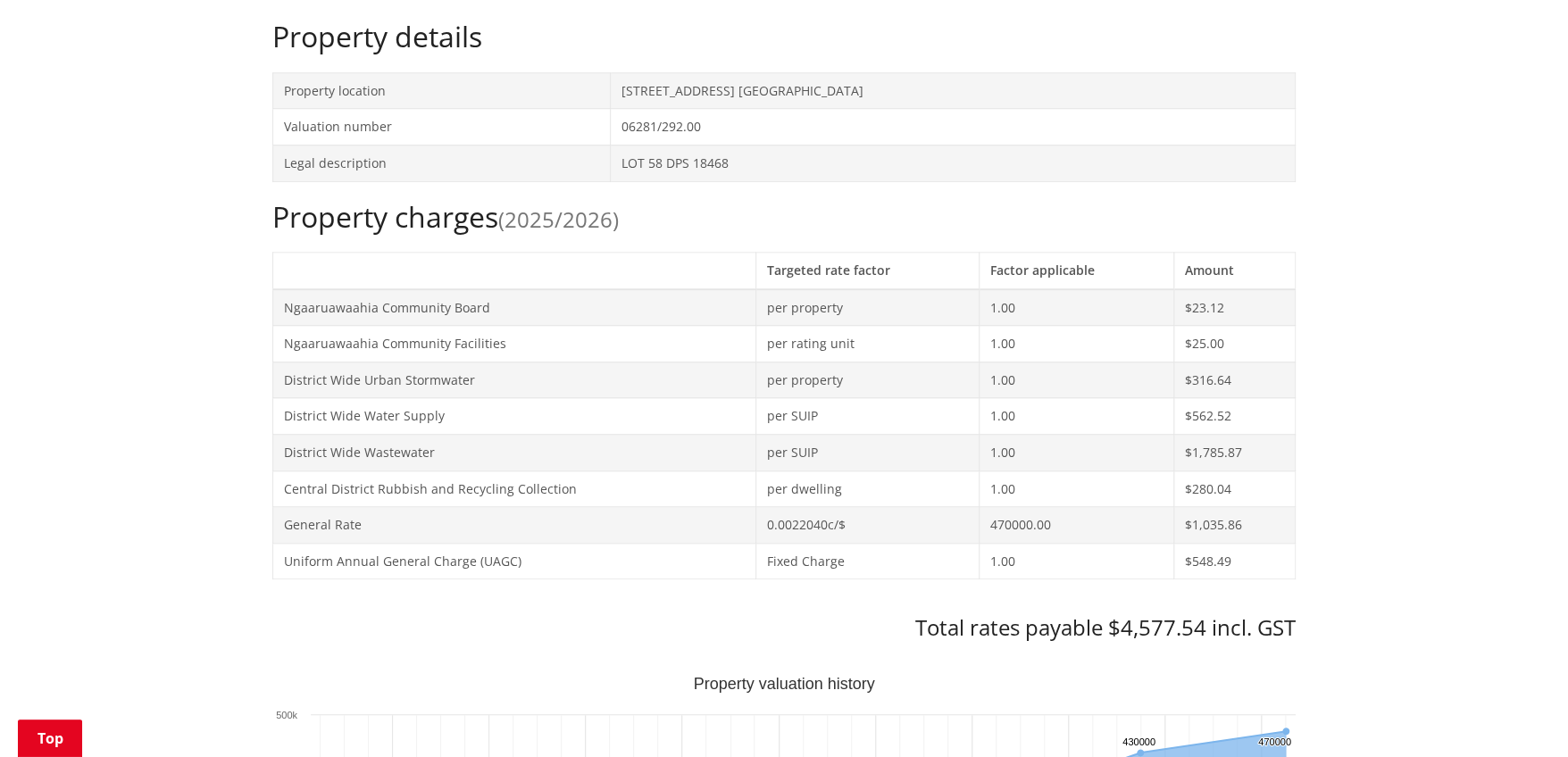
scroll to position [356, 0]
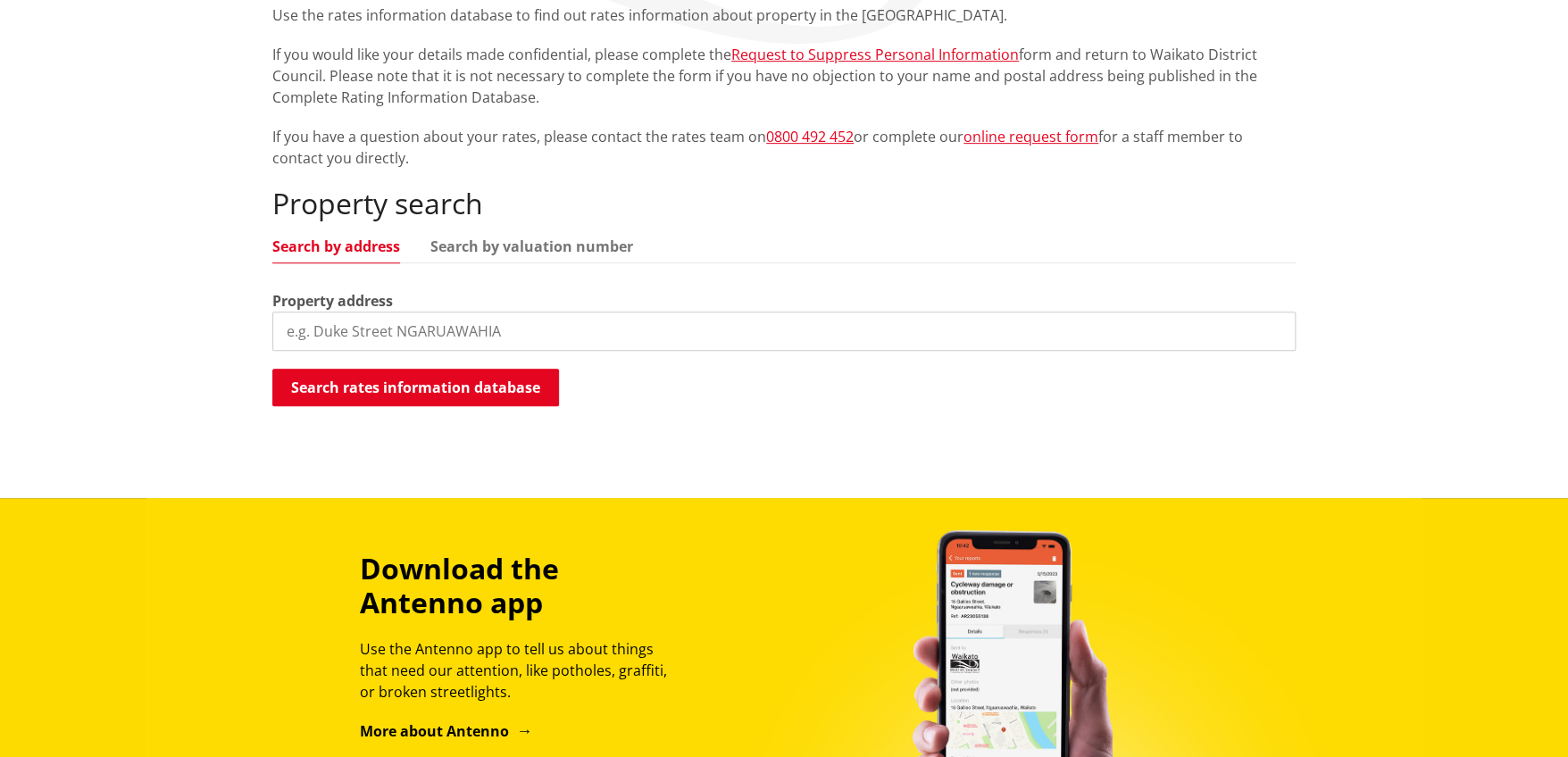
scroll to position [356, 0]
click at [476, 326] on input "search" at bounding box center [784, 331] width 1023 height 39
type input "[STREET_ADDRESS]"
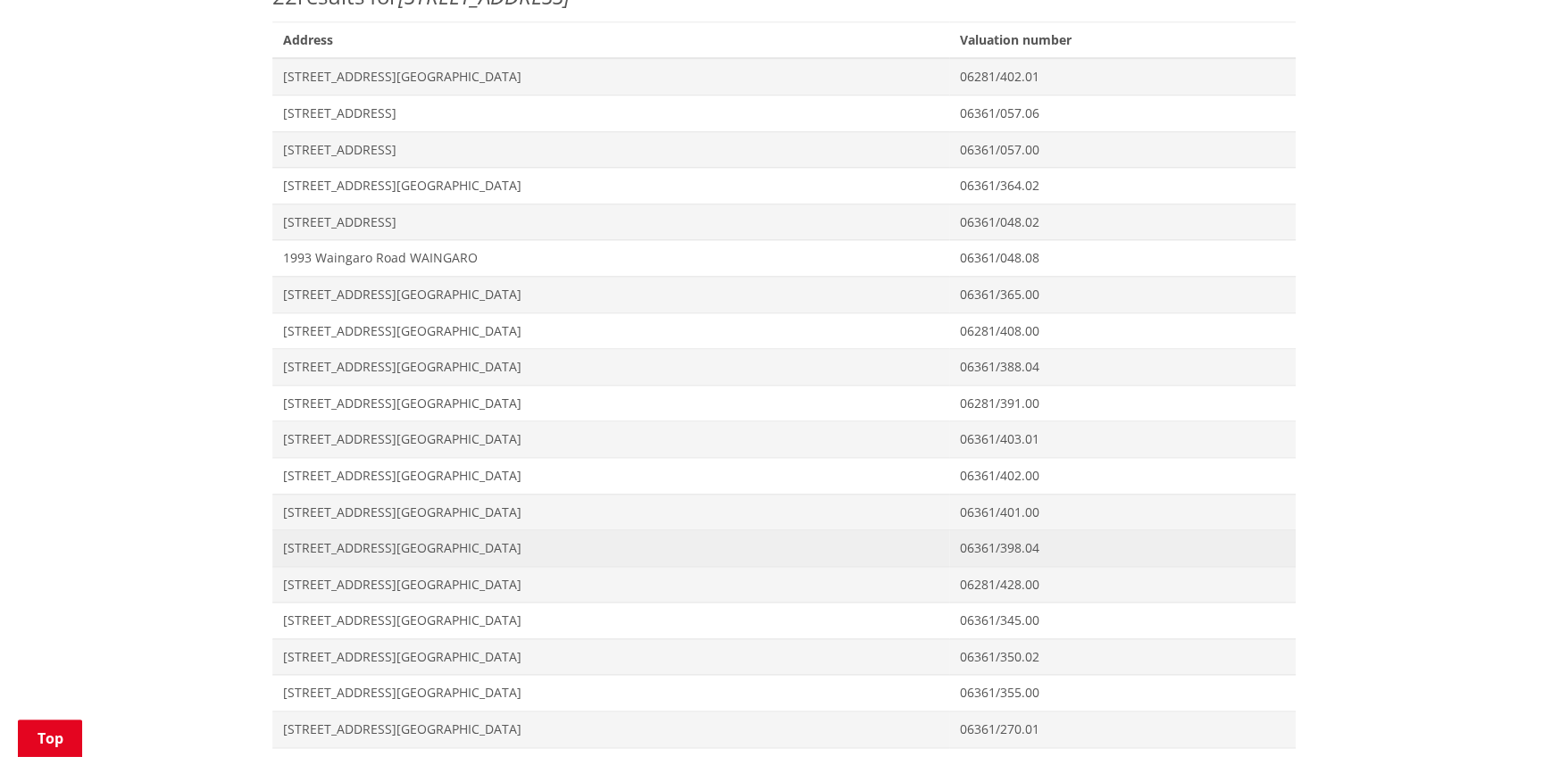
scroll to position [714, 0]
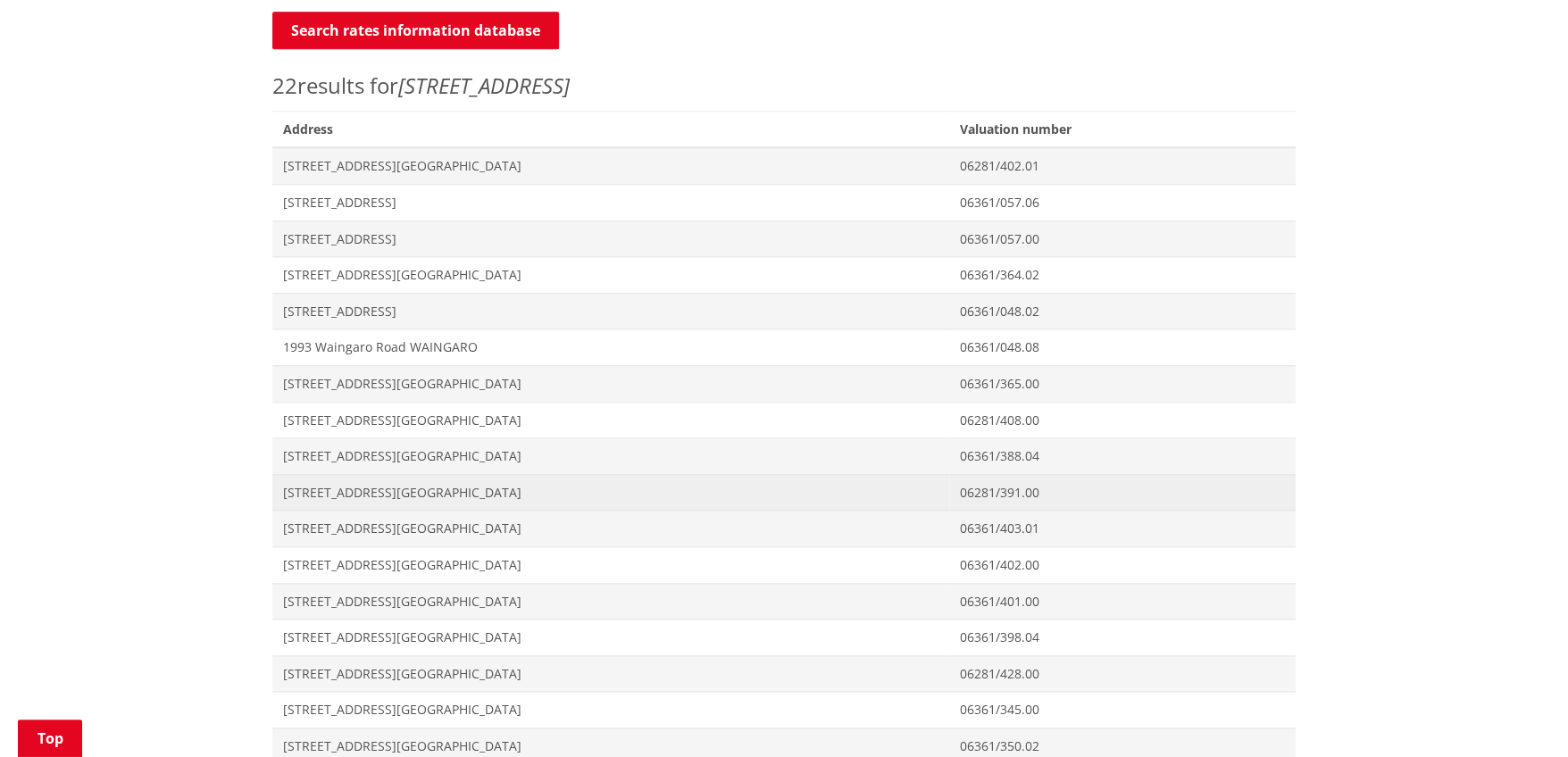
click at [394, 493] on span "[STREET_ADDRESS][GEOGRAPHIC_DATA]" at bounding box center [611, 493] width 656 height 18
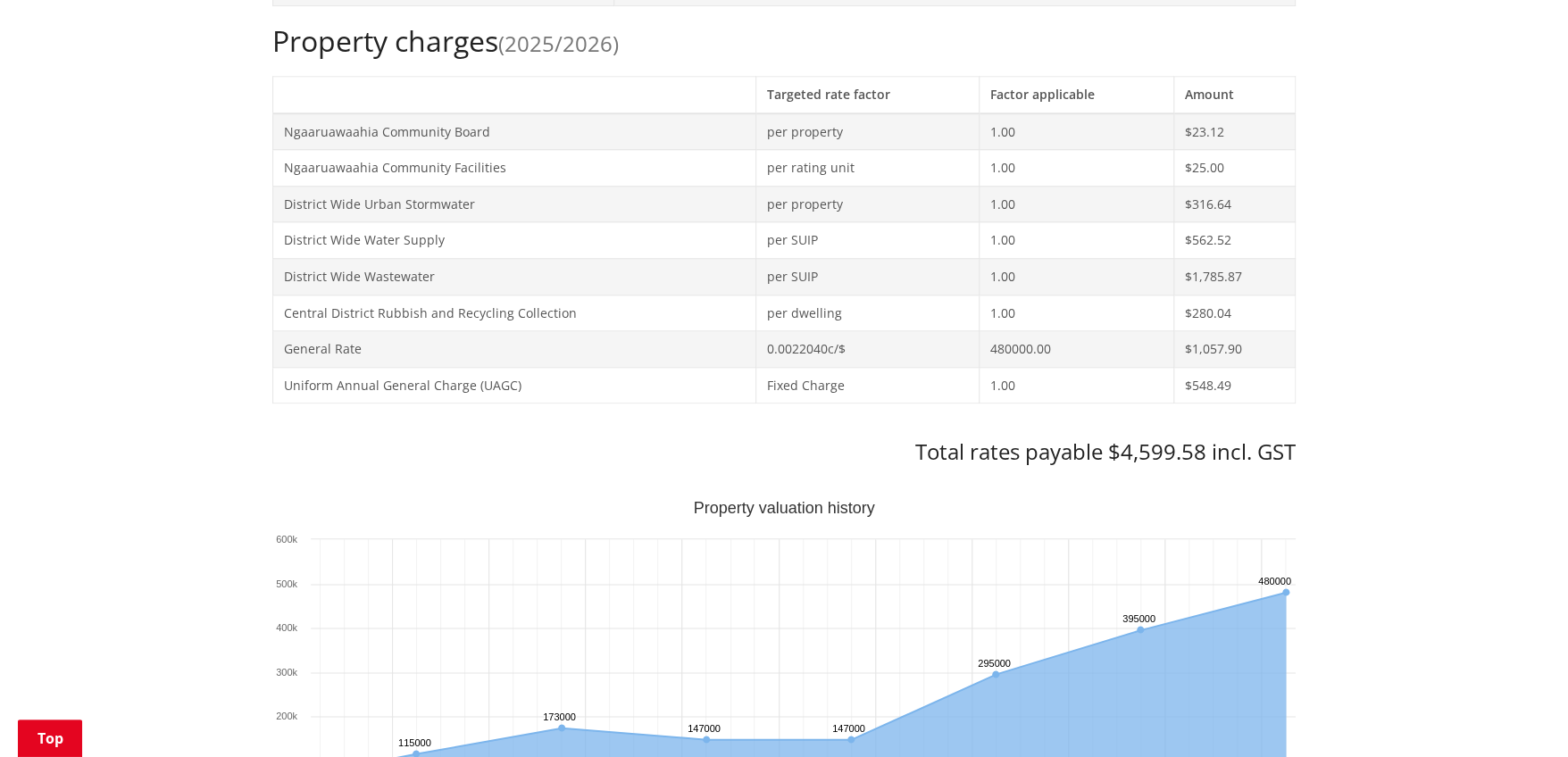
scroll to position [1072, 0]
